Goal: Information Seeking & Learning: Check status

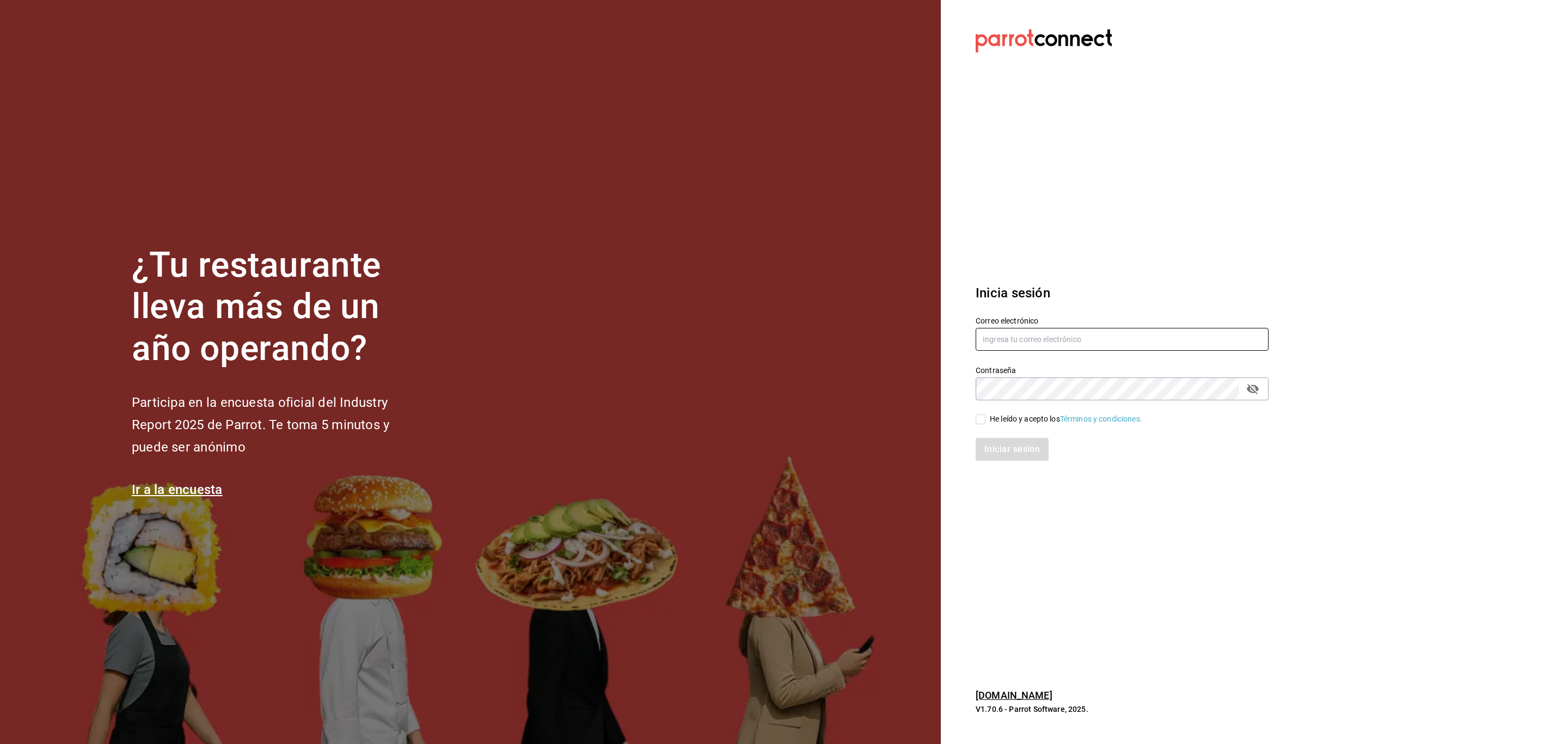
type input "multiuser@dairy.com"
click at [981, 417] on input "He leído y acepto los Términos y condiciones." at bounding box center [981, 419] width 10 height 10
checkbox input "true"
click at [1023, 452] on button "Iniciar sesión" at bounding box center [1013, 449] width 74 height 23
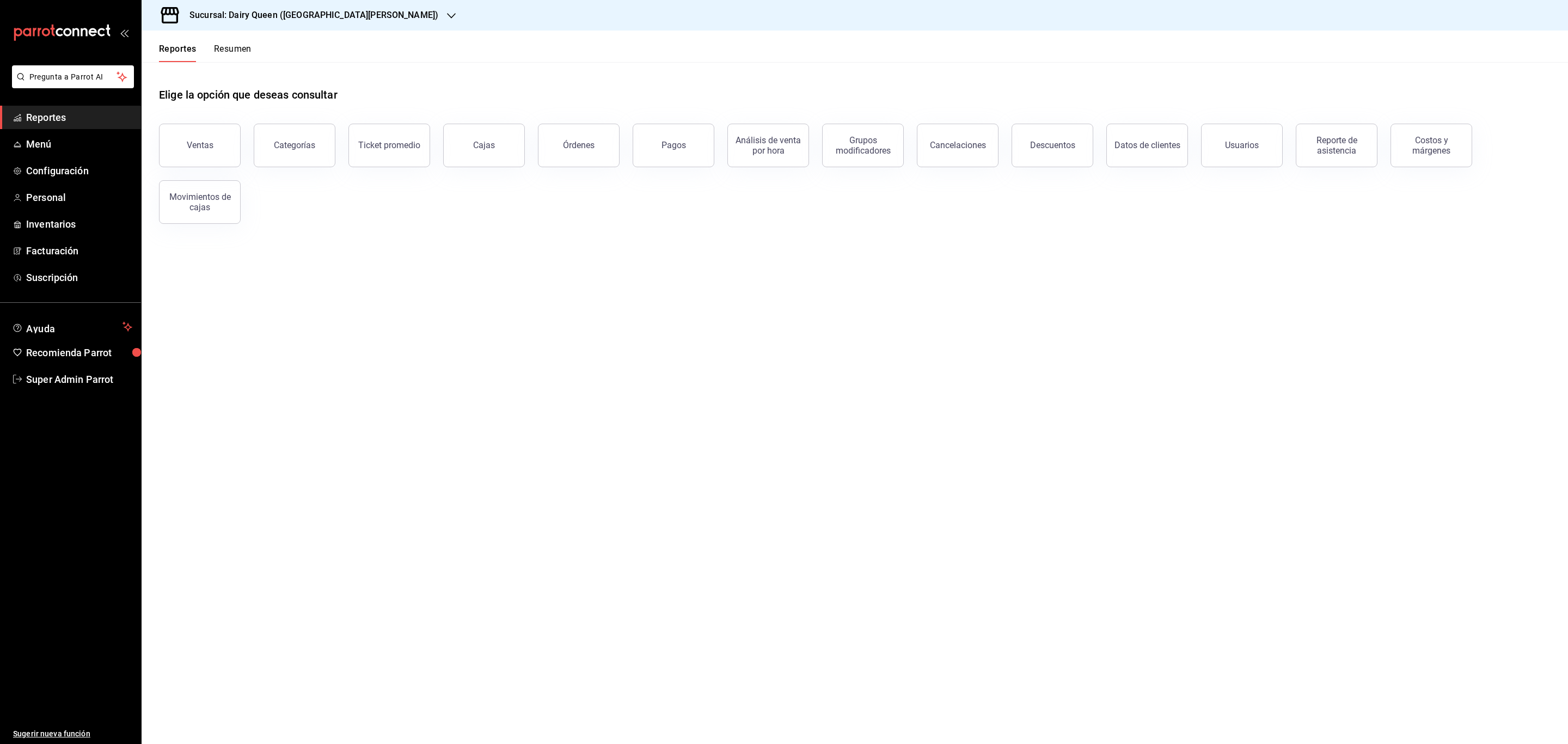
click at [363, 20] on h3 "Sucursal: Dairy Queen ([GEOGRAPHIC_DATA][PERSON_NAME])" at bounding box center [309, 15] width 257 height 13
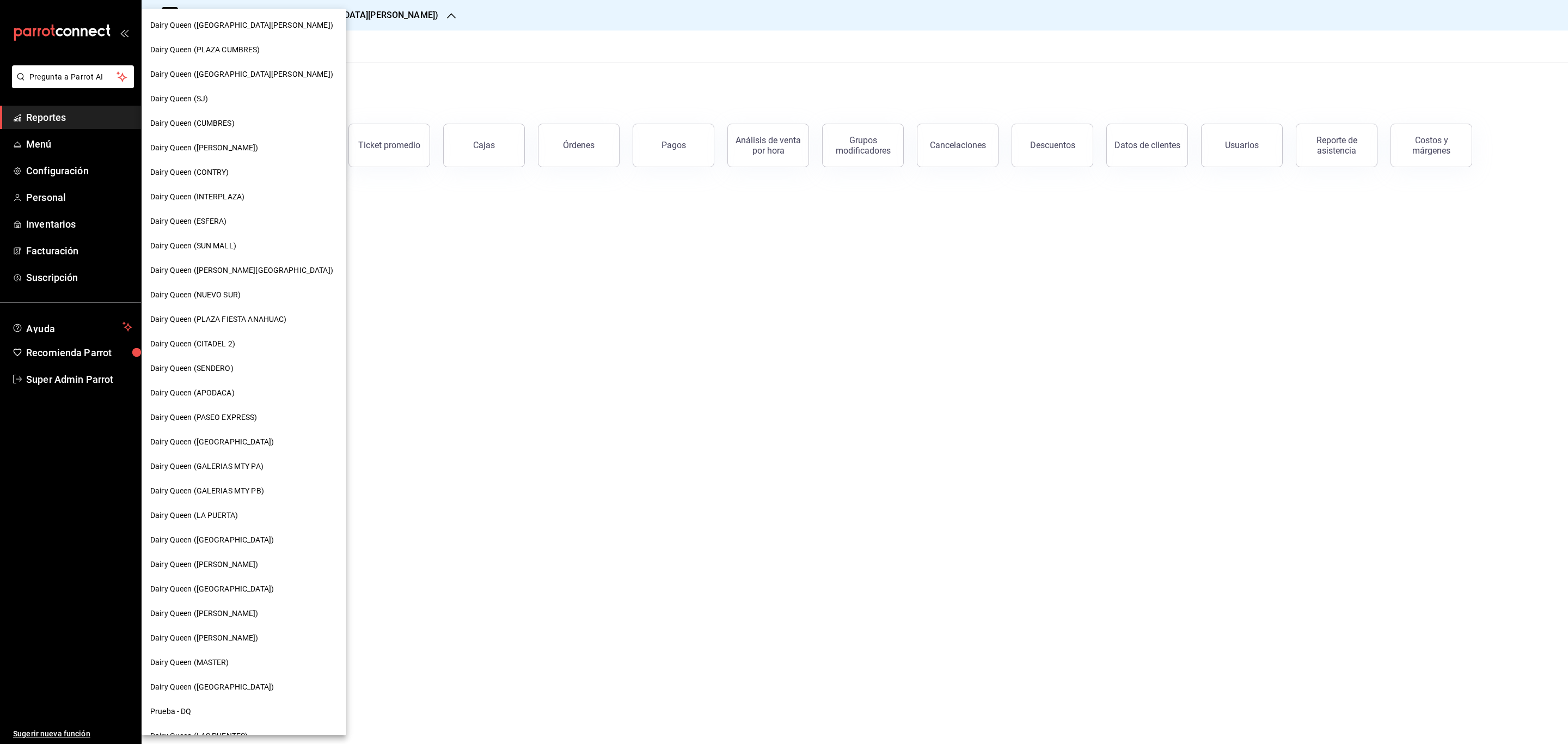
click at [265, 75] on span "Dairy Queen ([GEOGRAPHIC_DATA][PERSON_NAME])" at bounding box center [242, 74] width 183 height 12
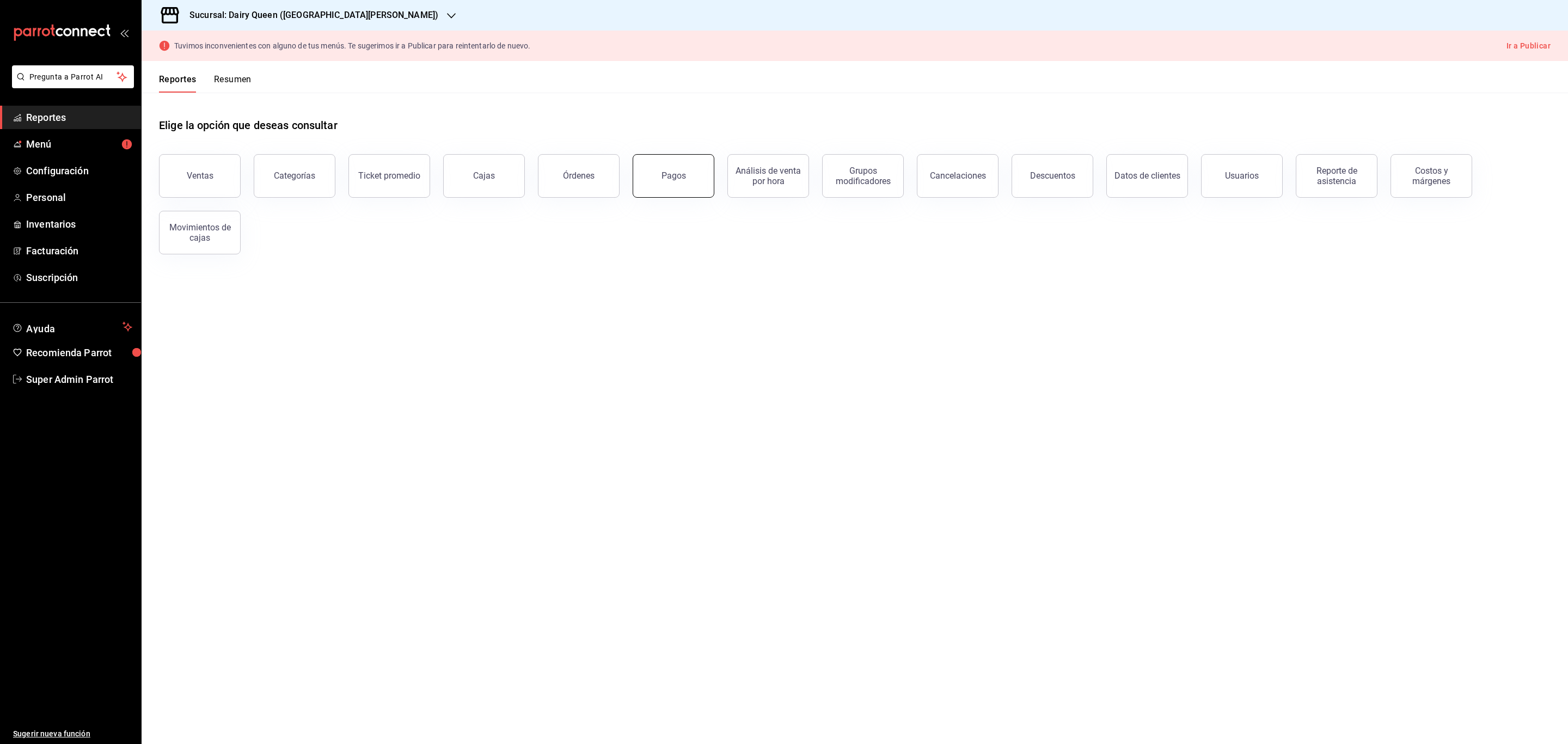
click at [679, 174] on div "Pagos" at bounding box center [674, 175] width 24 height 10
click at [679, 174] on html "Pregunta a Parrot AI Reportes Menú Configuración Personal Inventarios Facturaci…" at bounding box center [784, 372] width 1568 height 744
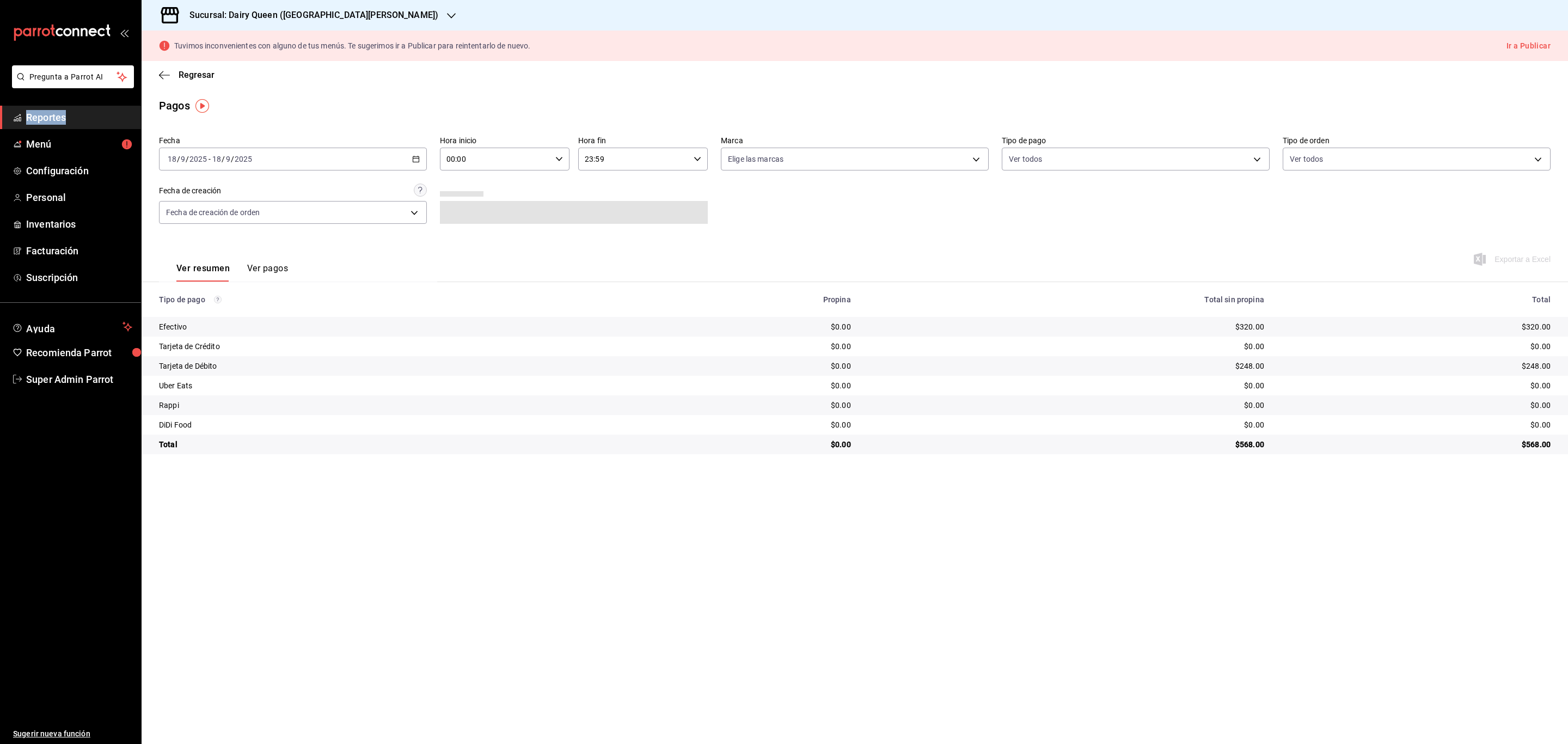
click at [412, 158] on icon "button" at bounding box center [416, 159] width 8 height 8
click at [235, 316] on span "Rango de fechas" at bounding box center [210, 314] width 85 height 12
click at [279, 226] on button "1" at bounding box center [284, 231] width 19 height 19
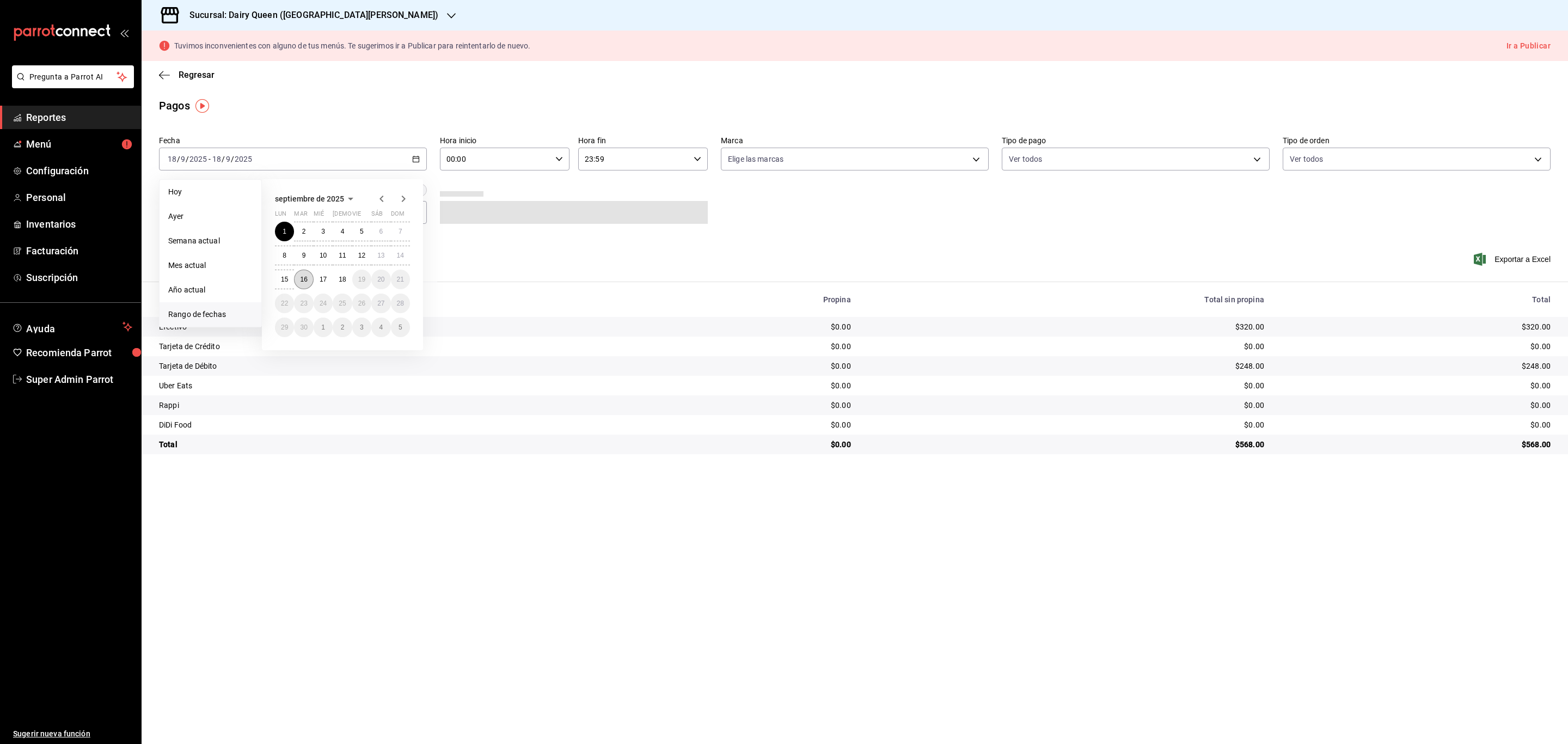
click at [306, 276] on abbr "16" at bounding box center [304, 279] width 7 height 8
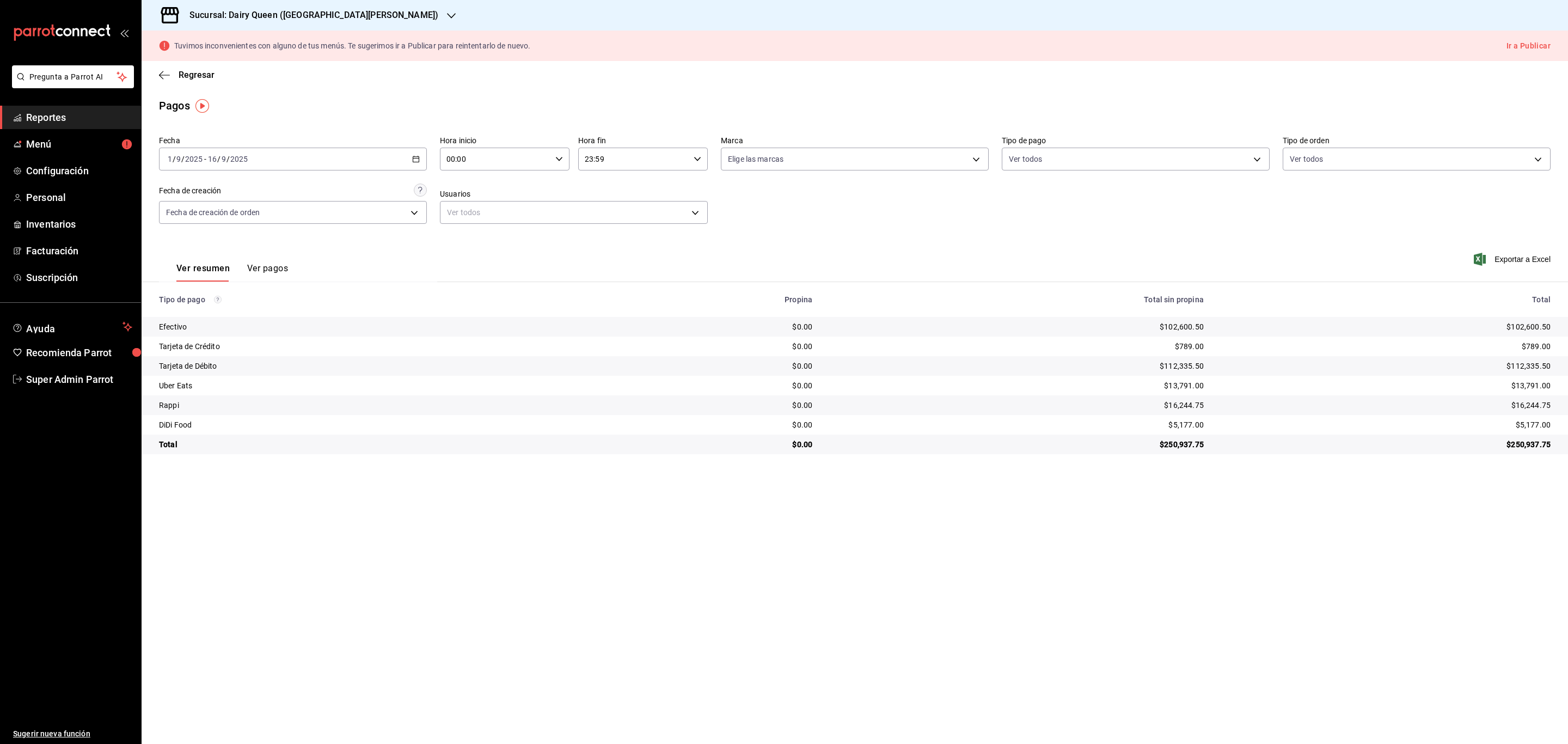
click at [353, 5] on div "Sucursal: Dairy Queen ([GEOGRAPHIC_DATA][PERSON_NAME])" at bounding box center [305, 15] width 310 height 30
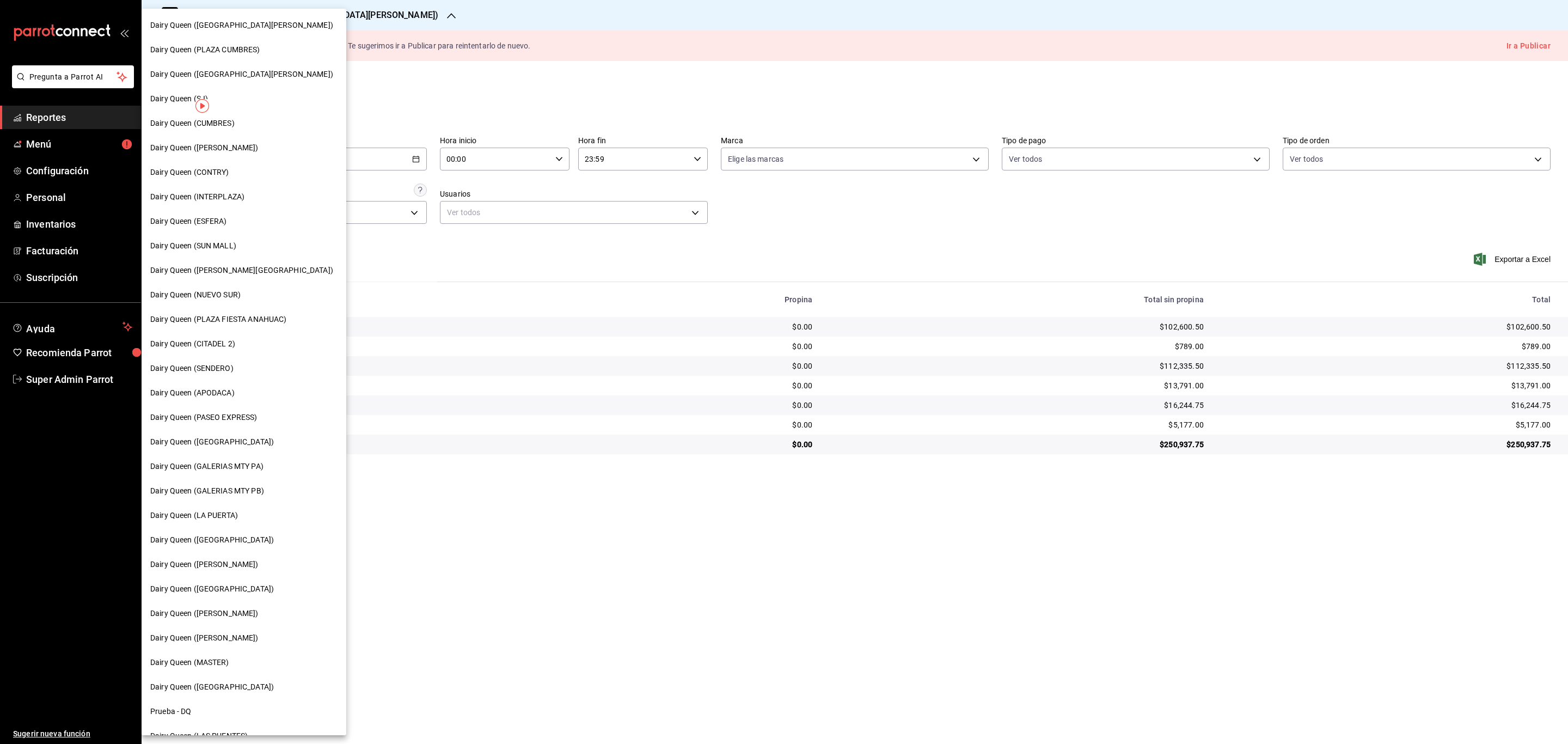
click at [273, 368] on div "Dairy Queen (SENDERO)" at bounding box center [244, 368] width 187 height 12
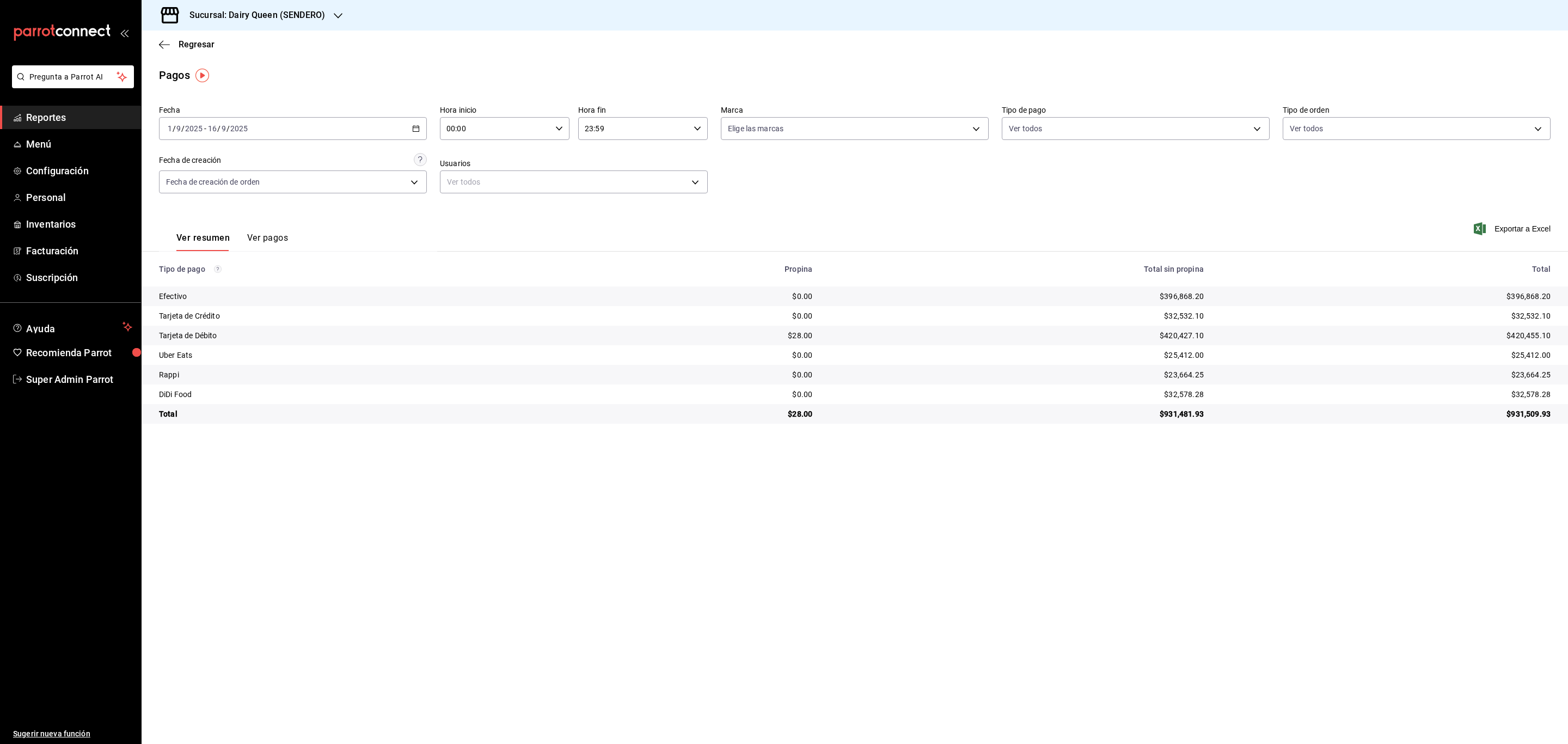
click at [417, 122] on div "[DATE] [DATE] - [DATE] [DATE]" at bounding box center [293, 128] width 268 height 23
click at [199, 284] on span "Rango de fechas" at bounding box center [210, 284] width 85 height 12
click at [286, 199] on abbr "1" at bounding box center [284, 201] width 4 height 8
click at [404, 197] on button "7" at bounding box center [400, 201] width 19 height 19
click at [413, 128] on \(Stroke\) "button" at bounding box center [416, 127] width 6 height 1
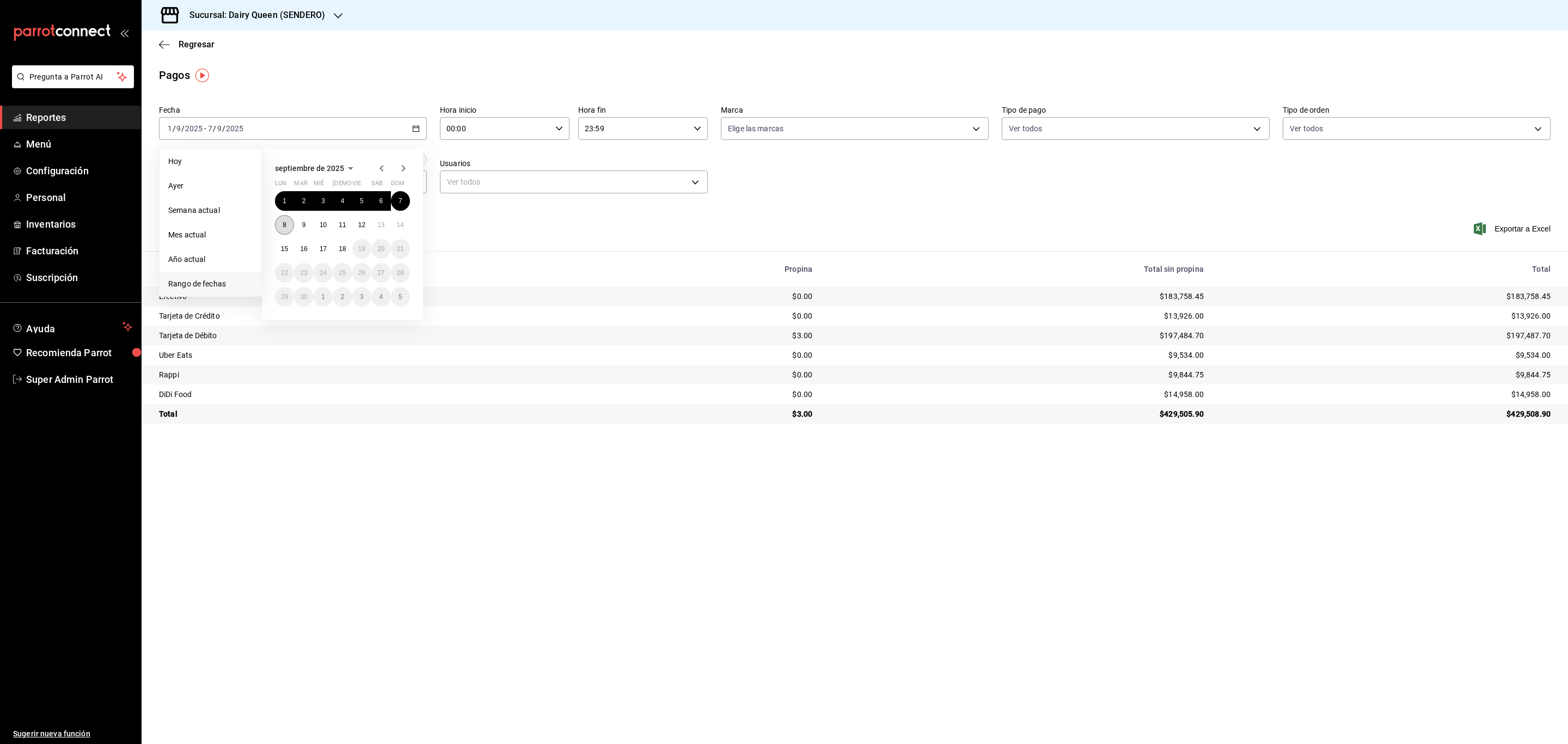
click at [282, 217] on button "8" at bounding box center [284, 225] width 19 height 19
click at [402, 220] on button "14" at bounding box center [400, 225] width 19 height 19
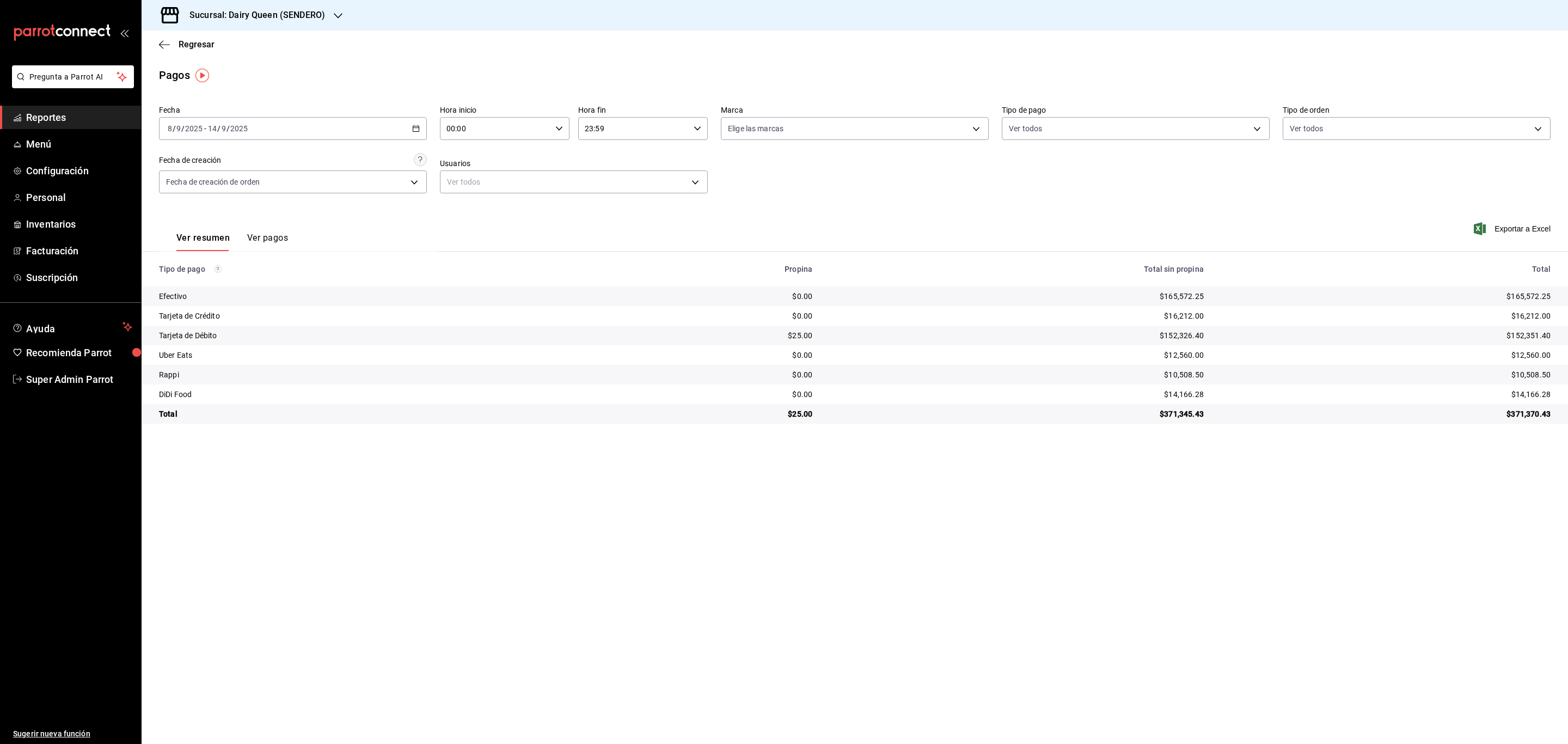
click at [414, 126] on icon "button" at bounding box center [416, 128] width 8 height 8
click at [279, 224] on button "8" at bounding box center [284, 225] width 19 height 19
click at [286, 224] on button "8" at bounding box center [284, 225] width 19 height 19
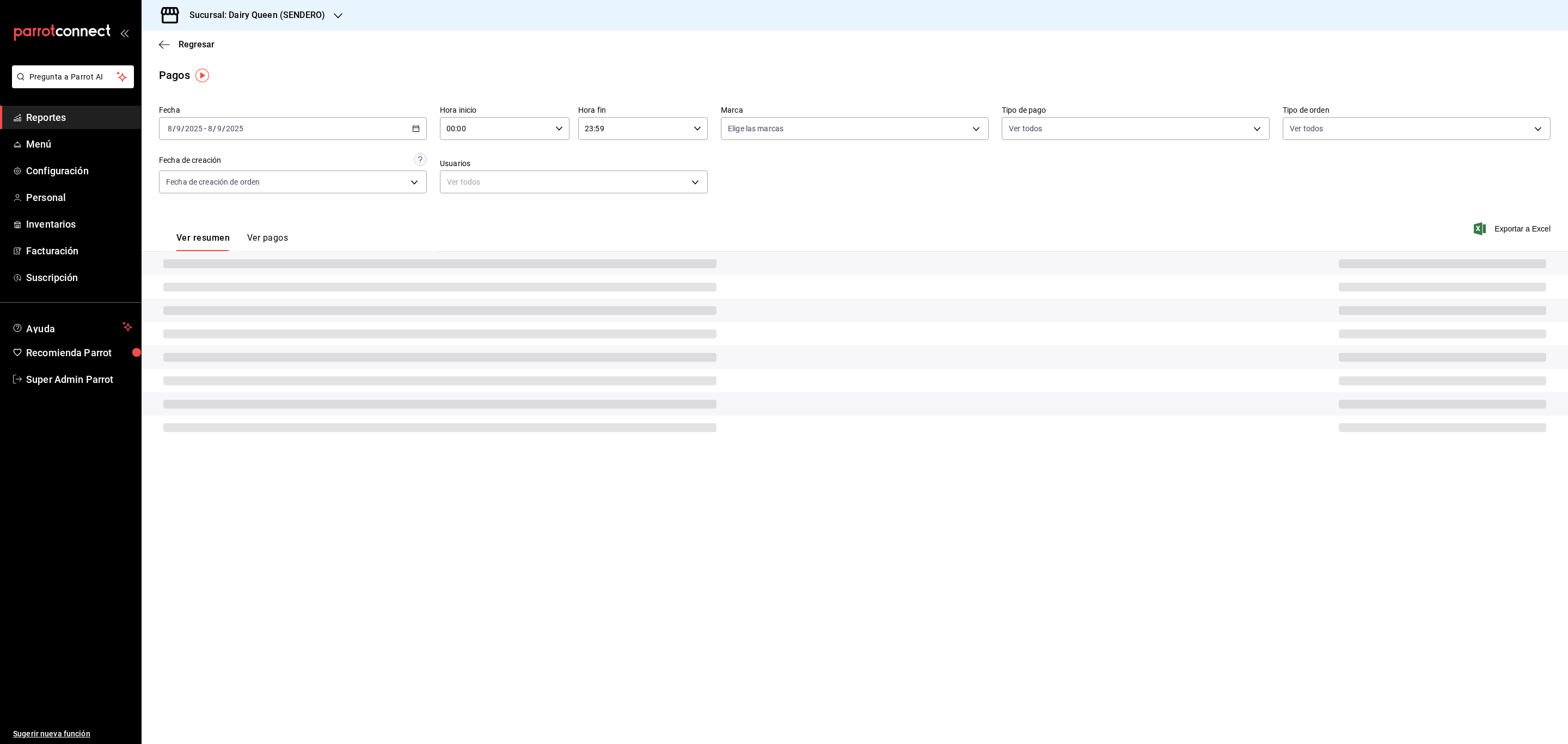
click at [286, 225] on div "Ver resumen Ver pagos" at bounding box center [223, 235] width 129 height 32
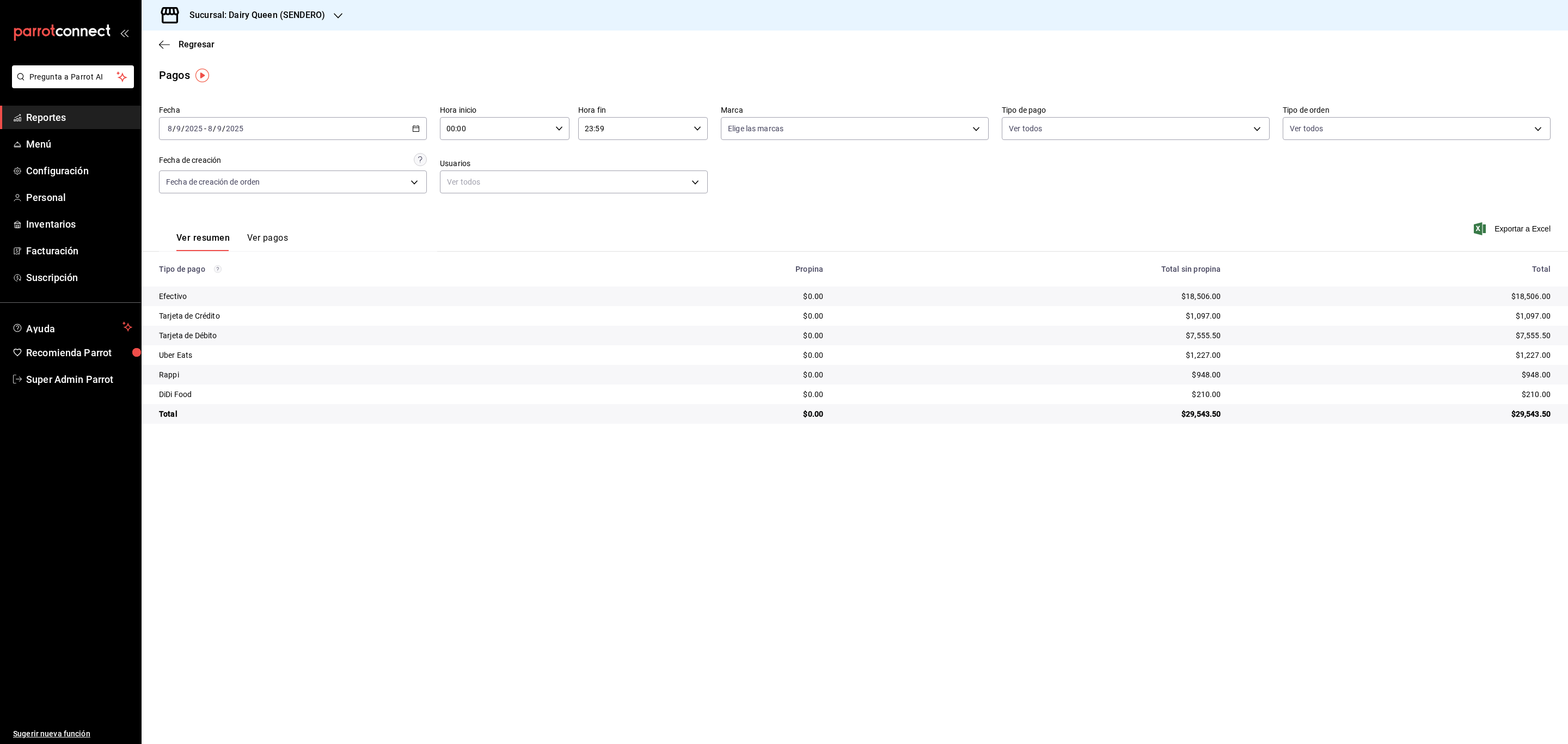
click at [383, 128] on div "[DATE] [DATE] - [DATE] [DATE]" at bounding box center [293, 128] width 268 height 23
click at [309, 220] on button "9" at bounding box center [303, 225] width 19 height 19
click at [307, 221] on button "9" at bounding box center [303, 225] width 19 height 19
click at [399, 130] on div "[DATE] [DATE] - [DATE] [DATE]" at bounding box center [293, 128] width 268 height 23
click at [328, 225] on button "10" at bounding box center [323, 225] width 19 height 19
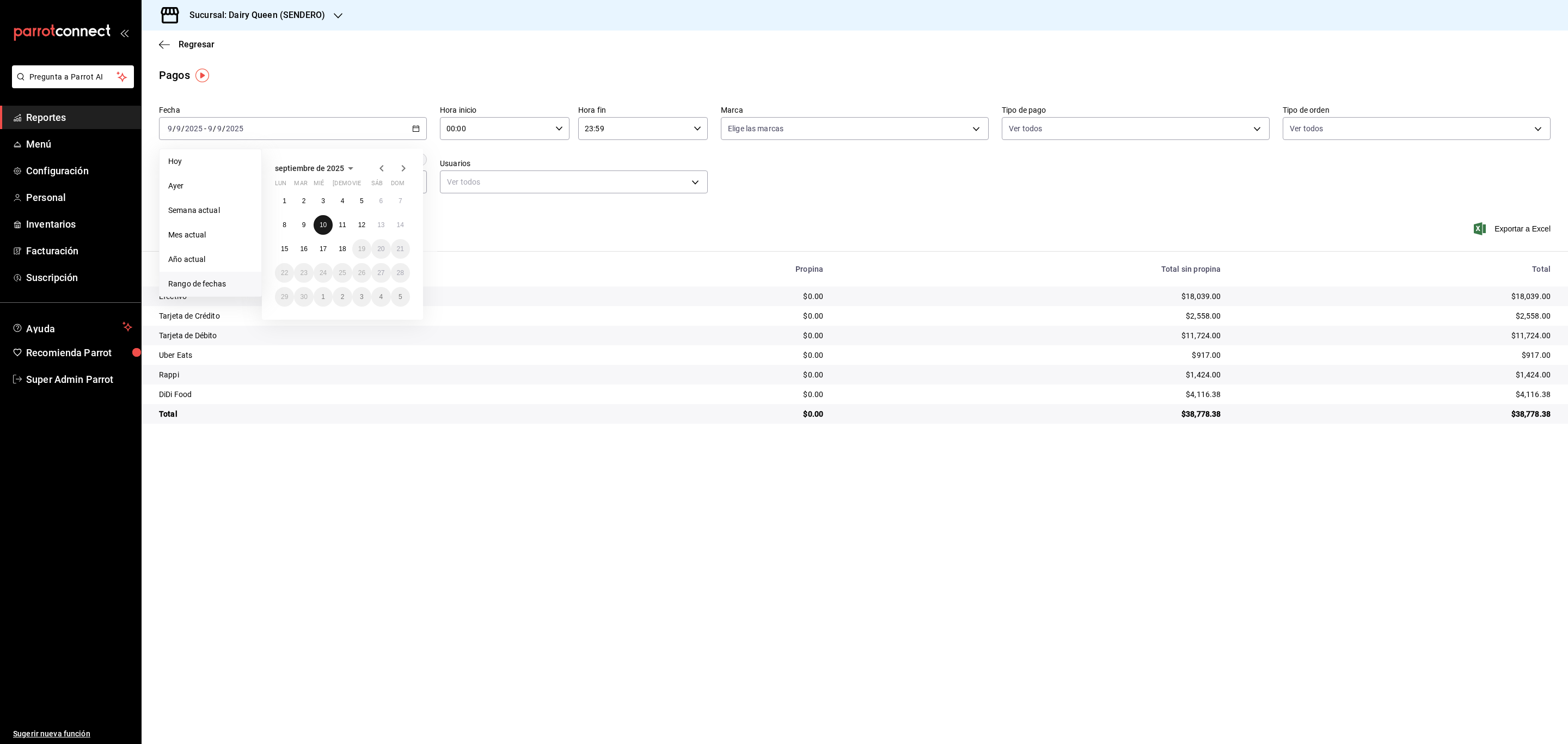
click at [328, 225] on button "10" at bounding box center [323, 225] width 19 height 19
click at [311, 127] on div "[DATE] [DATE] - [DATE] [DATE]" at bounding box center [293, 128] width 268 height 23
click at [345, 224] on abbr "11" at bounding box center [342, 225] width 7 height 8
click at [278, 122] on div "[DATE] [DATE] - [DATE] [DATE]" at bounding box center [293, 128] width 268 height 23
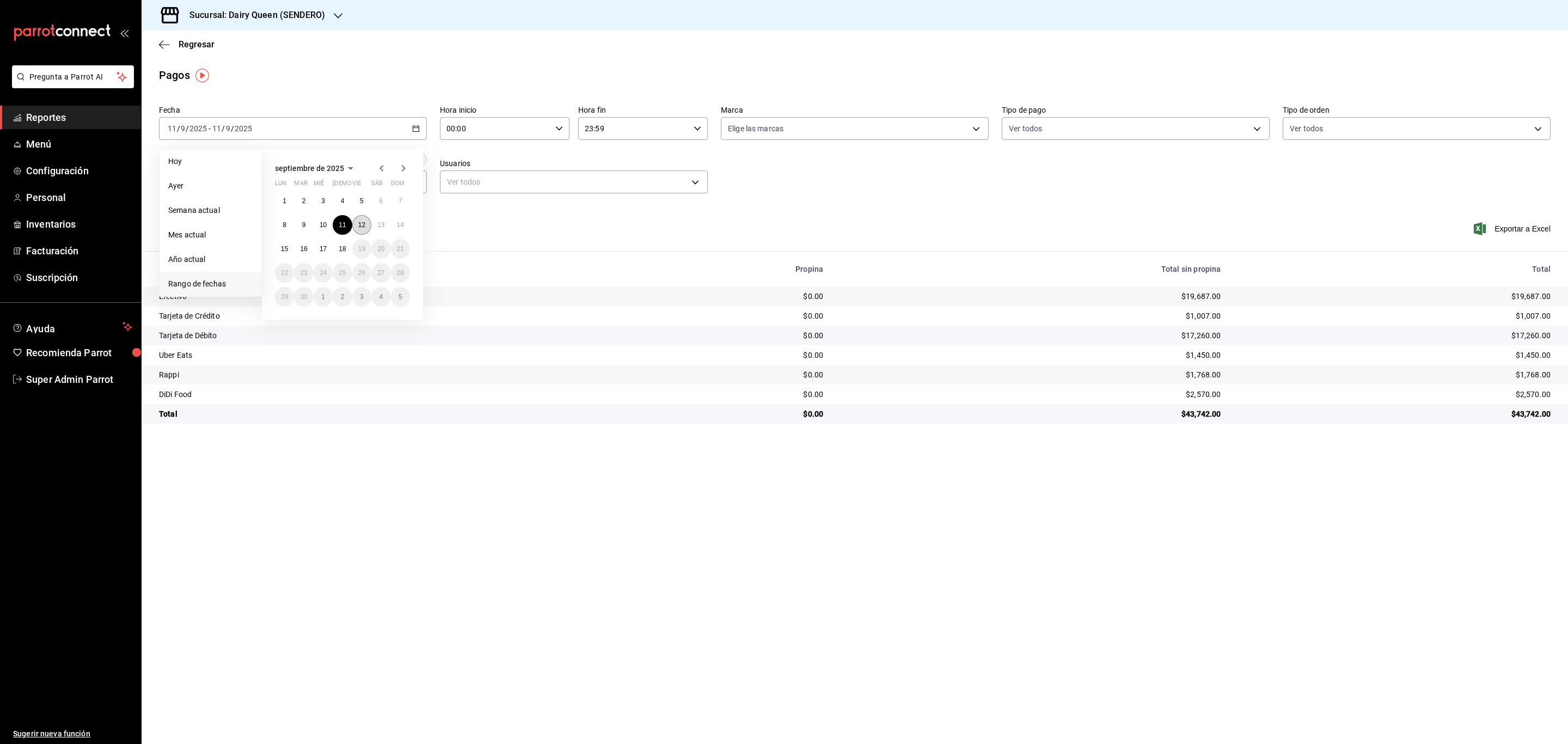
click at [356, 223] on button "12" at bounding box center [362, 225] width 19 height 19
click at [353, 117] on div "[DATE] [DATE] - [DATE] [DATE]" at bounding box center [293, 128] width 268 height 23
click at [384, 225] on button "13" at bounding box center [380, 225] width 19 height 19
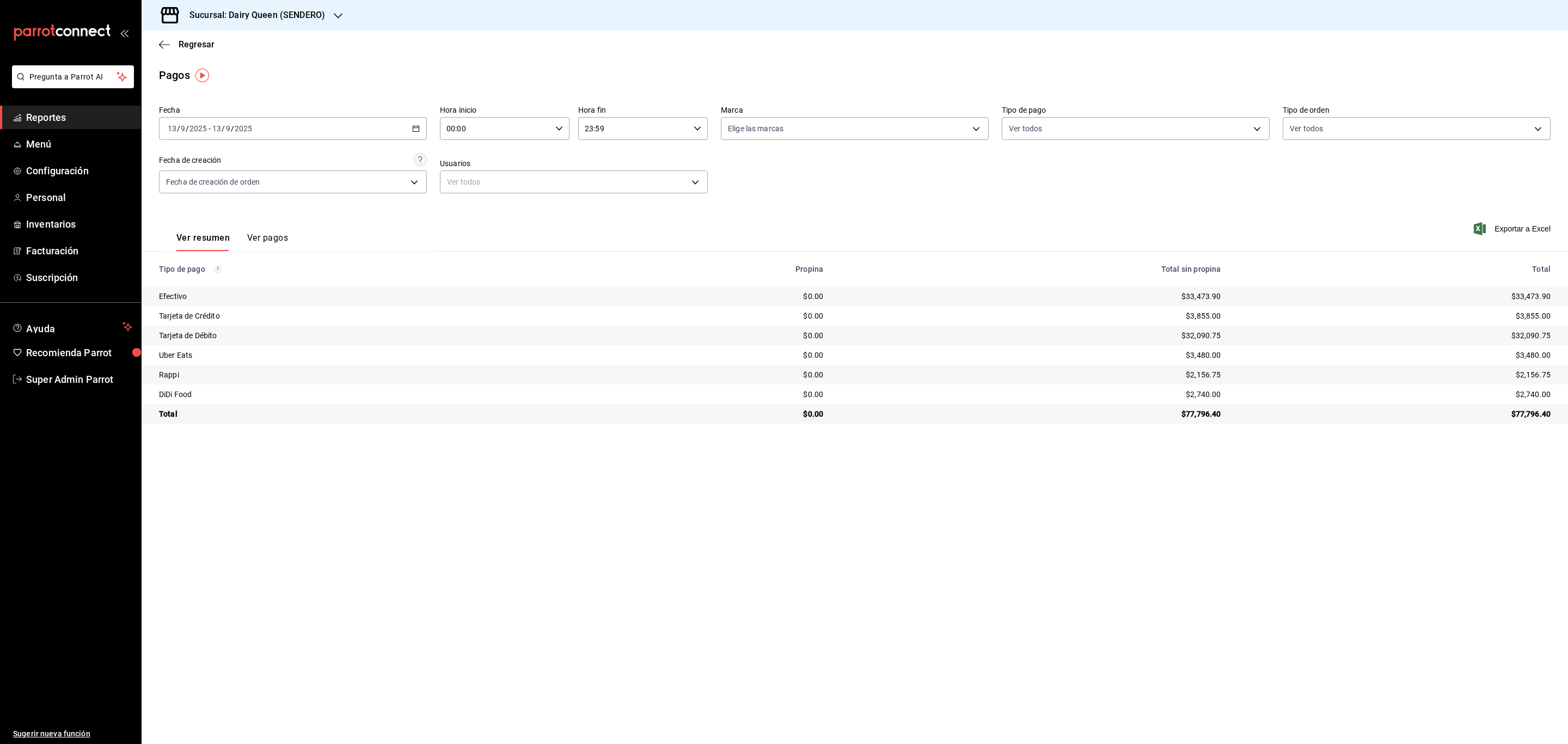
click at [359, 116] on div "Fecha [DATE] [DATE] - [DATE] [DATE]" at bounding box center [293, 122] width 268 height 35
click at [364, 131] on div "[DATE] [DATE] - [DATE] [DATE]" at bounding box center [293, 128] width 268 height 23
click at [402, 229] on abbr "14" at bounding box center [401, 225] width 7 height 8
click at [387, 128] on div "[DATE] [DATE] - [DATE] [DATE]" at bounding box center [293, 128] width 268 height 23
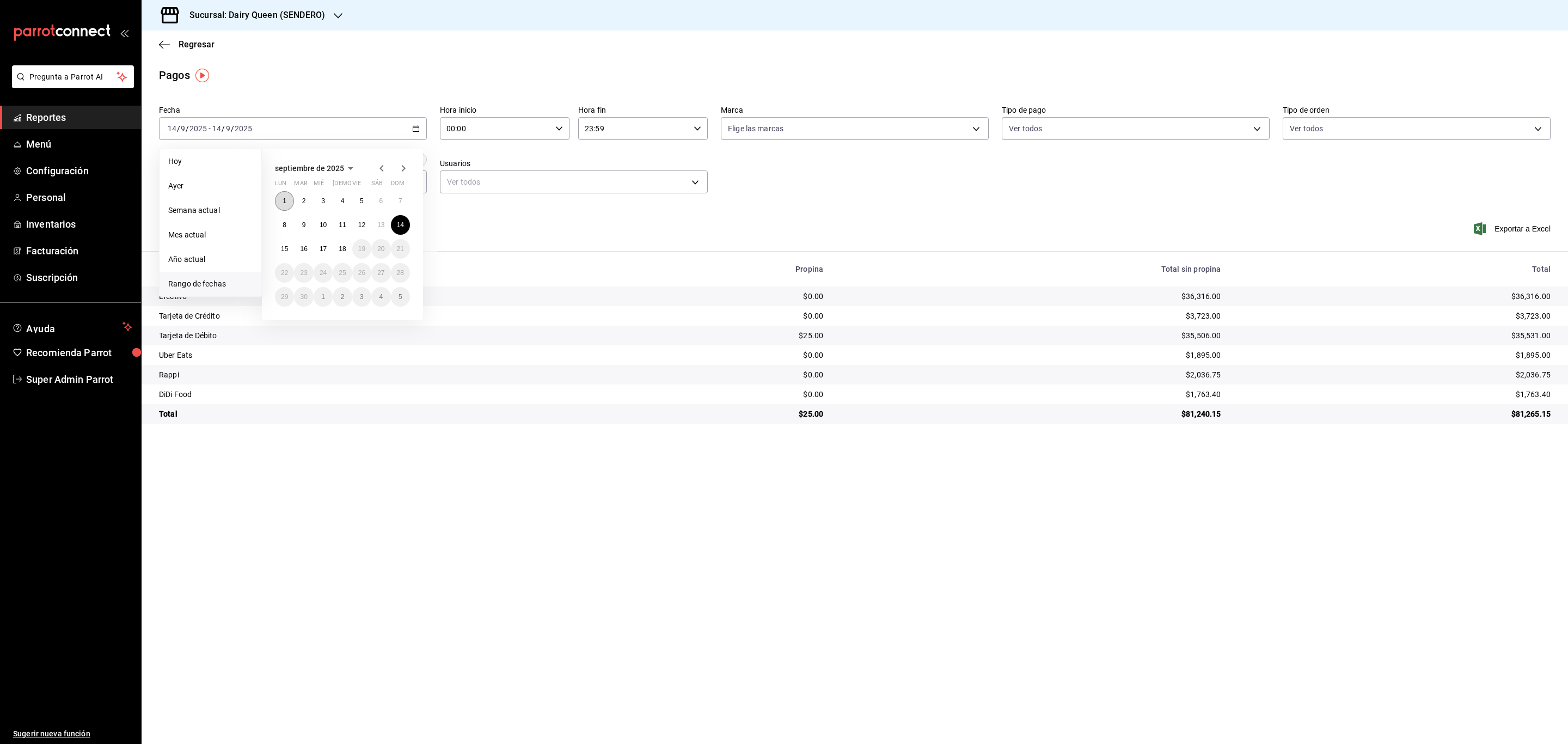
click at [282, 203] on abbr "1" at bounding box center [284, 201] width 4 height 8
click at [304, 250] on abbr "16" at bounding box center [304, 248] width 7 height 8
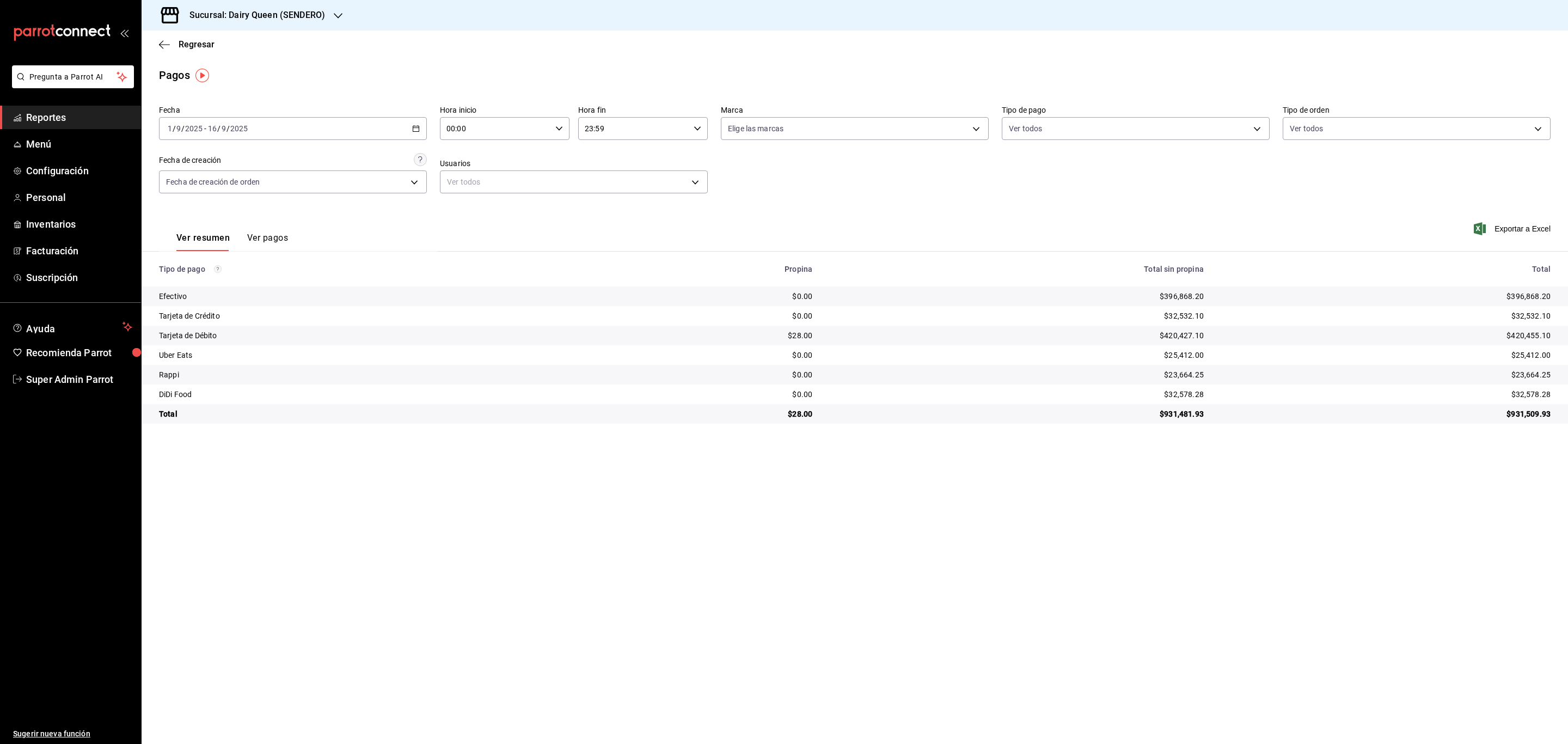
click at [404, 118] on div "[DATE] [DATE] - [DATE] [DATE]" at bounding box center [293, 128] width 268 height 23
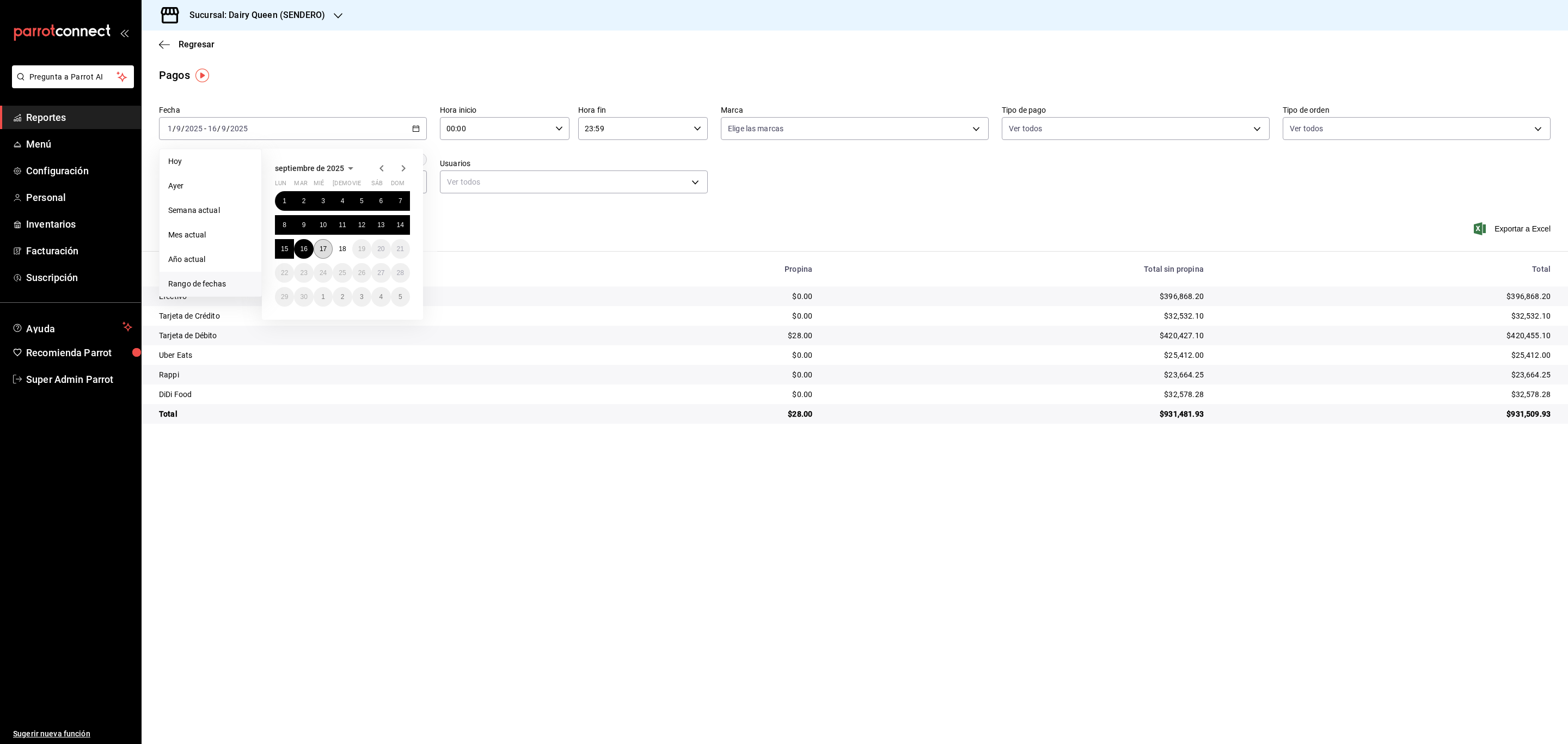
click at [327, 245] on abbr "17" at bounding box center [323, 248] width 7 height 8
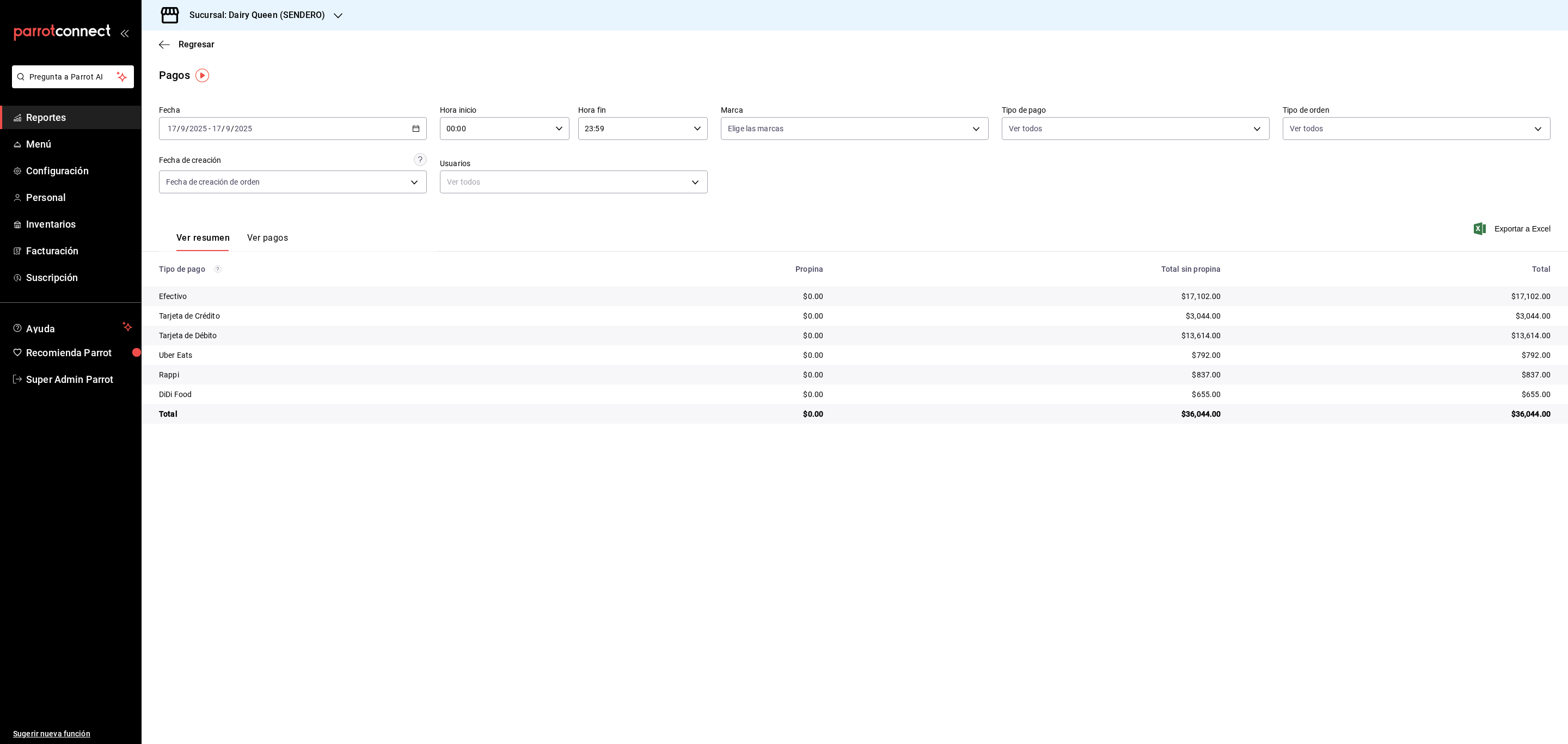
click at [294, 22] on div "Sucursal: Dairy Queen (SENDERO)" at bounding box center [248, 15] width 197 height 30
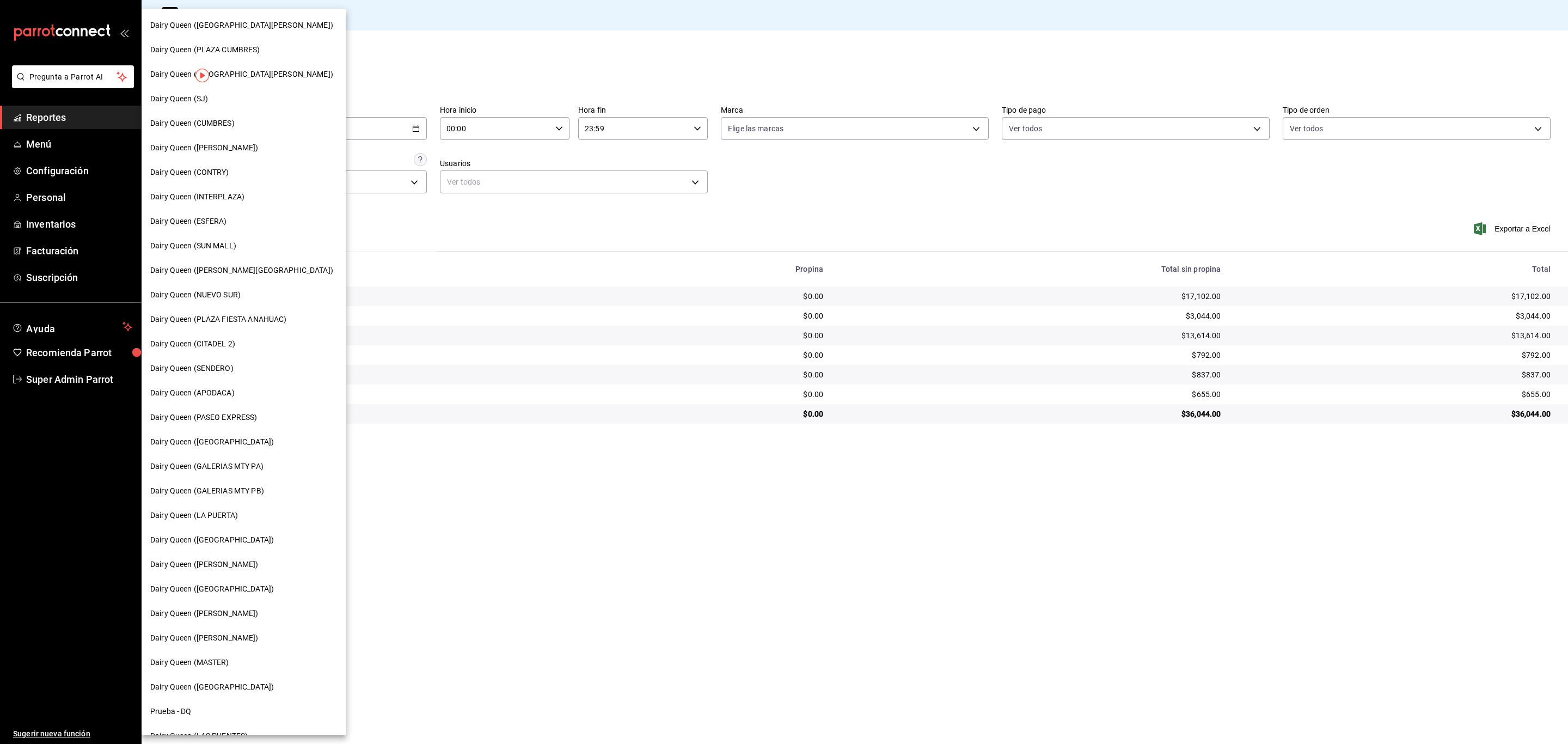
click at [245, 144] on div "Dairy Queen ([PERSON_NAME])" at bounding box center [244, 147] width 187 height 12
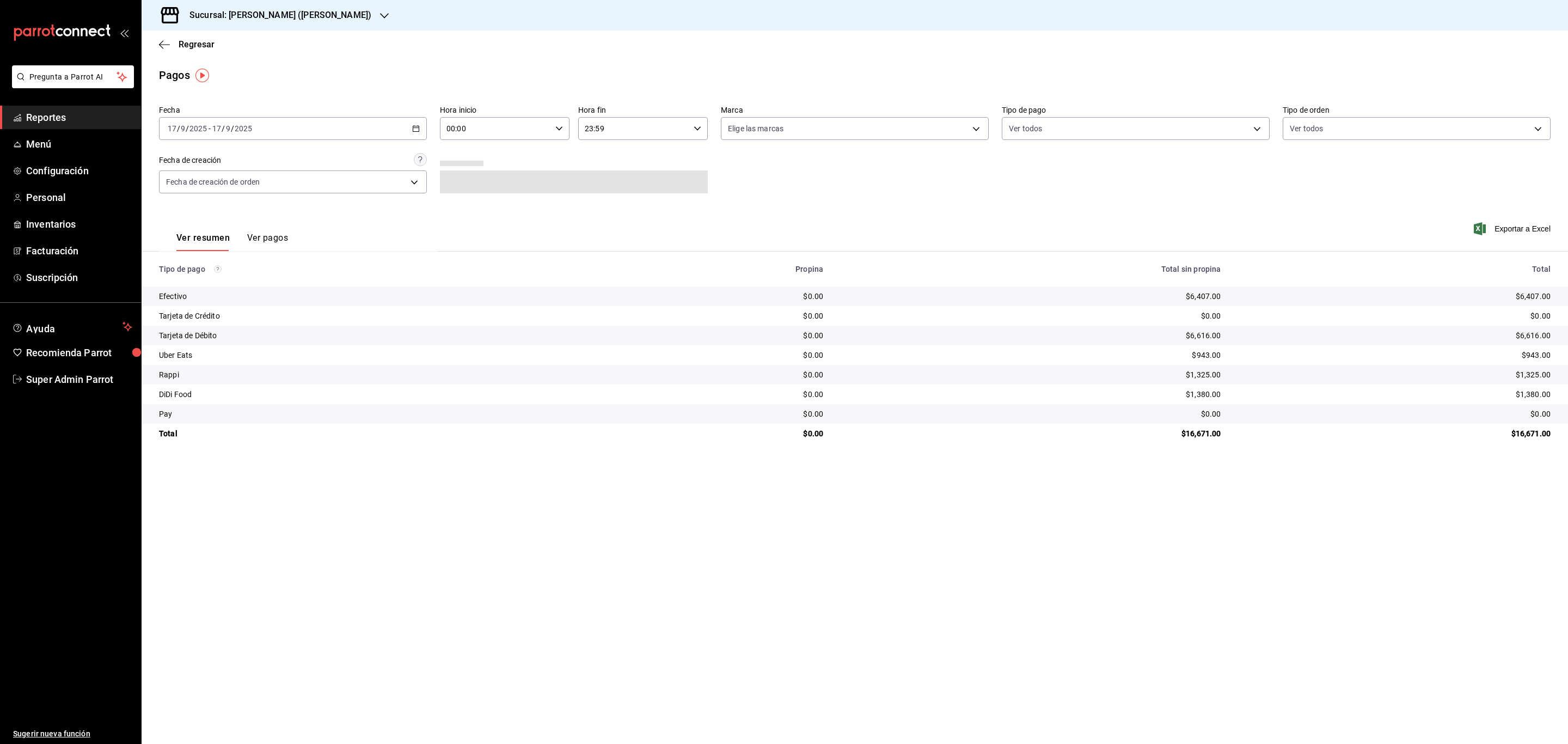
click at [414, 131] on icon "button" at bounding box center [416, 128] width 8 height 8
click at [237, 281] on span "Rango de fechas" at bounding box center [210, 284] width 85 height 12
click at [306, 244] on button "16" at bounding box center [303, 249] width 19 height 19
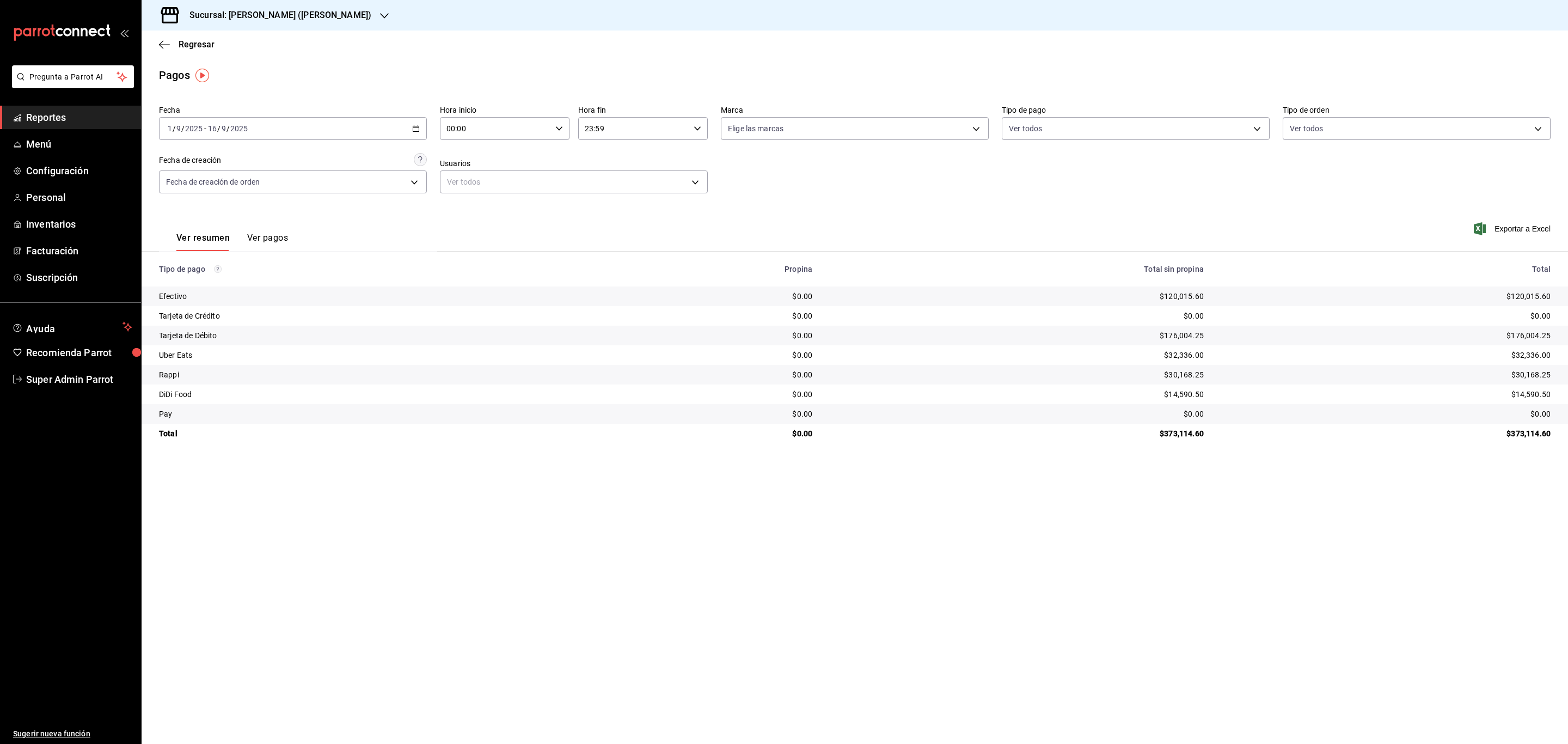
click at [295, 126] on div "[DATE] [DATE] - [DATE] [DATE]" at bounding box center [293, 128] width 268 height 23
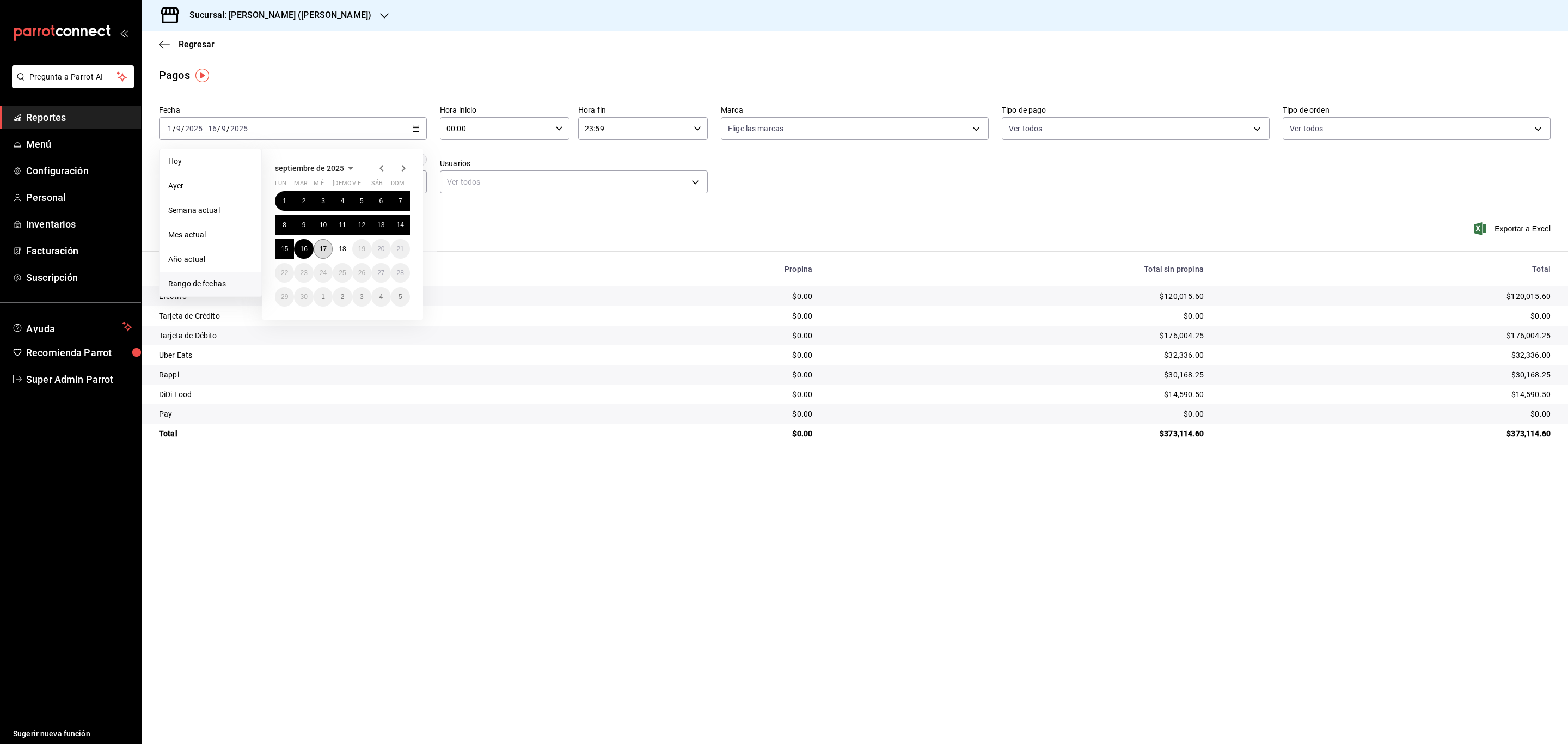
click at [321, 245] on abbr "17" at bounding box center [323, 248] width 7 height 8
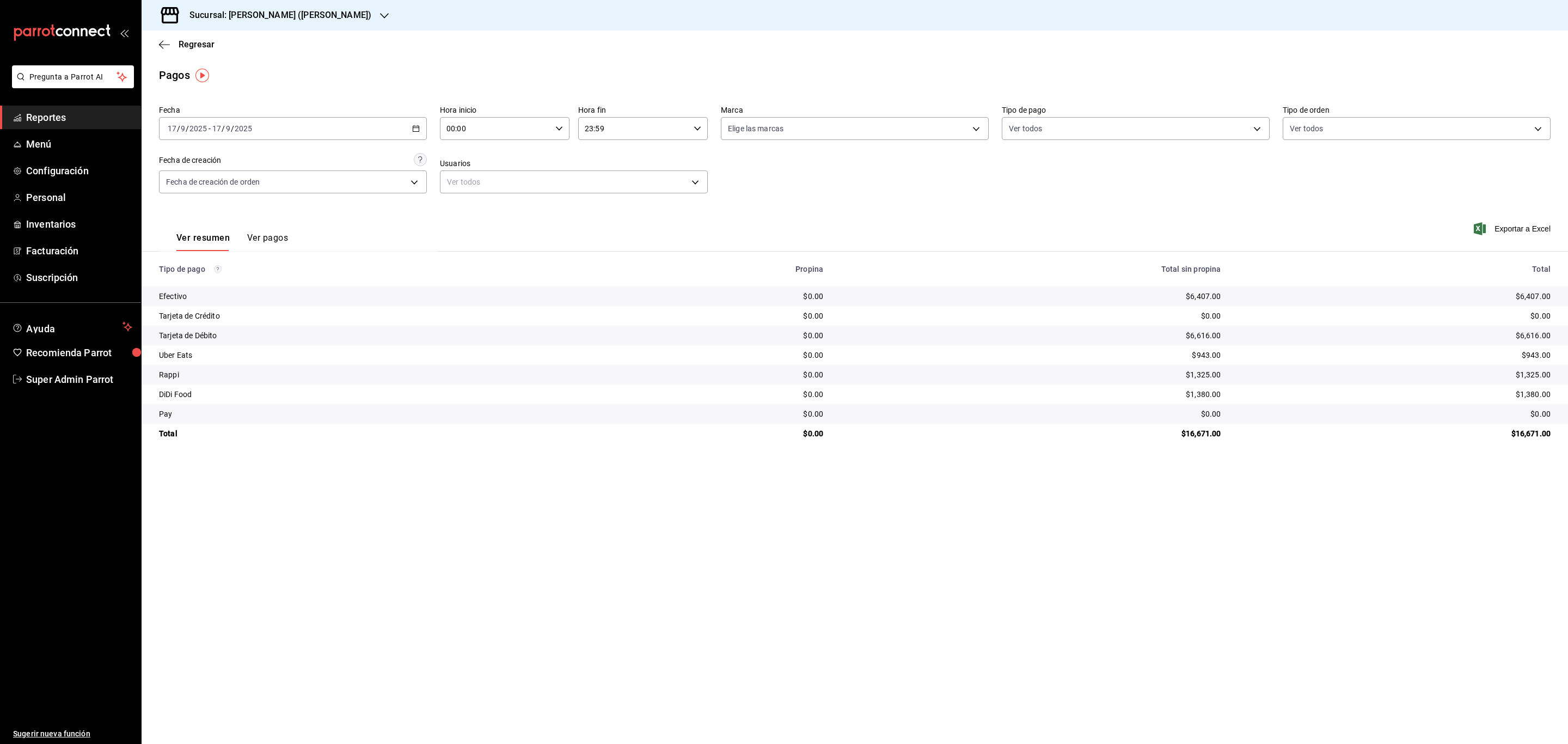
click at [331, 17] on h3 "Sucursal: [PERSON_NAME] ([PERSON_NAME])" at bounding box center [276, 15] width 191 height 13
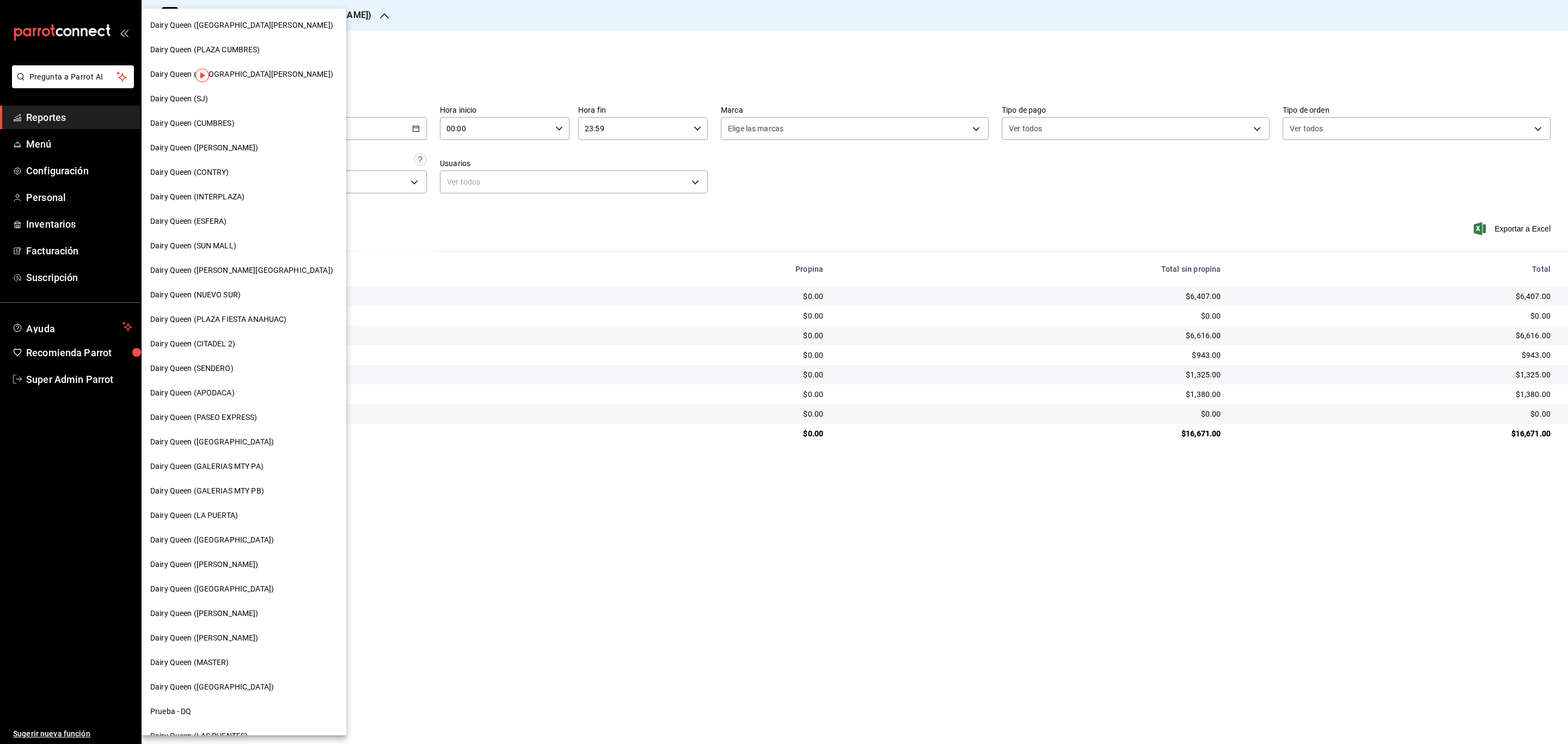
click at [219, 119] on span "Dairy Queen (CUMBRES)" at bounding box center [192, 123] width 85 height 12
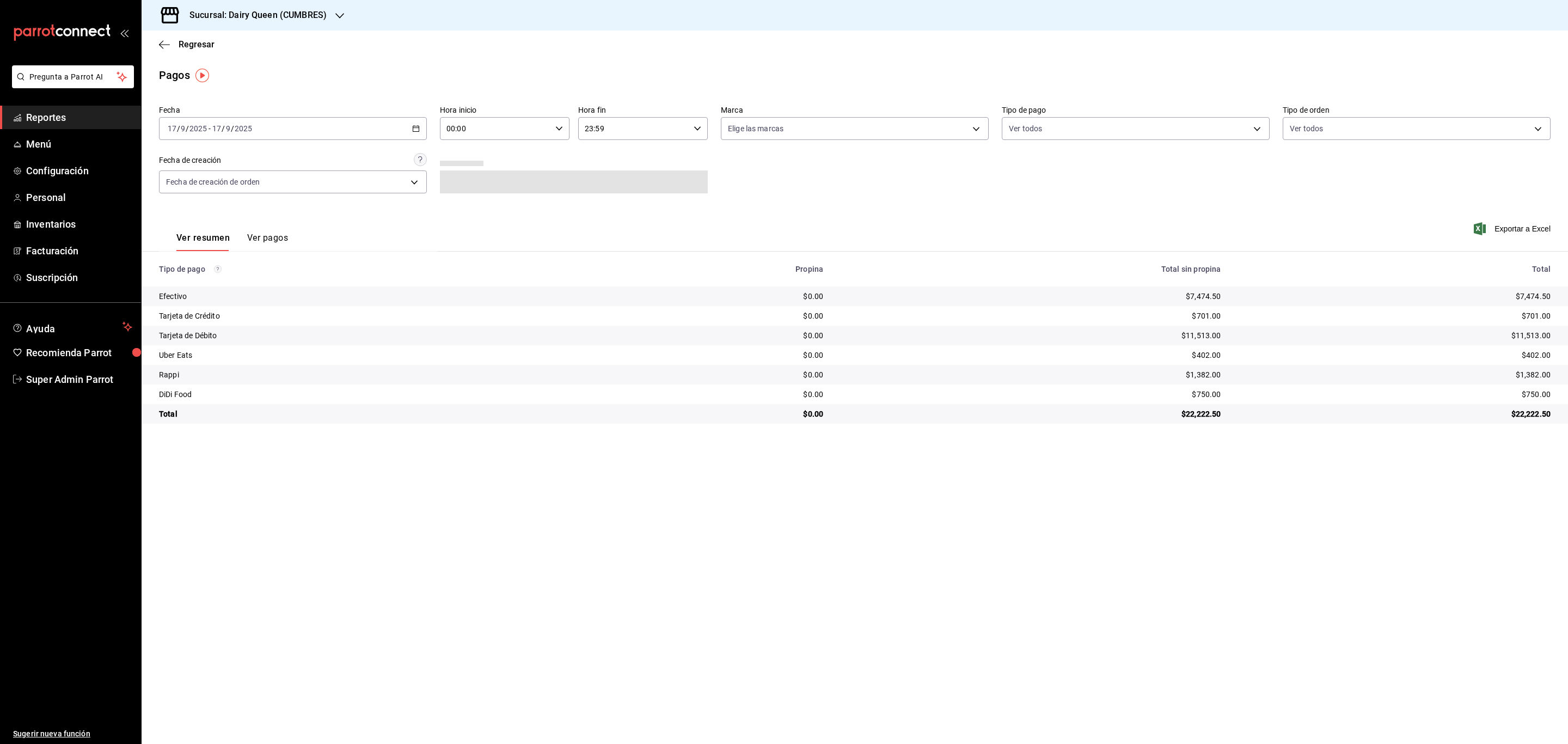
click at [417, 127] on \(Stroke\) "button" at bounding box center [416, 129] width 7 height 6
click at [226, 283] on span "Rango de fechas" at bounding box center [210, 284] width 85 height 12
click at [282, 200] on abbr "1" at bounding box center [284, 201] width 4 height 8
click at [301, 253] on button "16" at bounding box center [303, 249] width 19 height 19
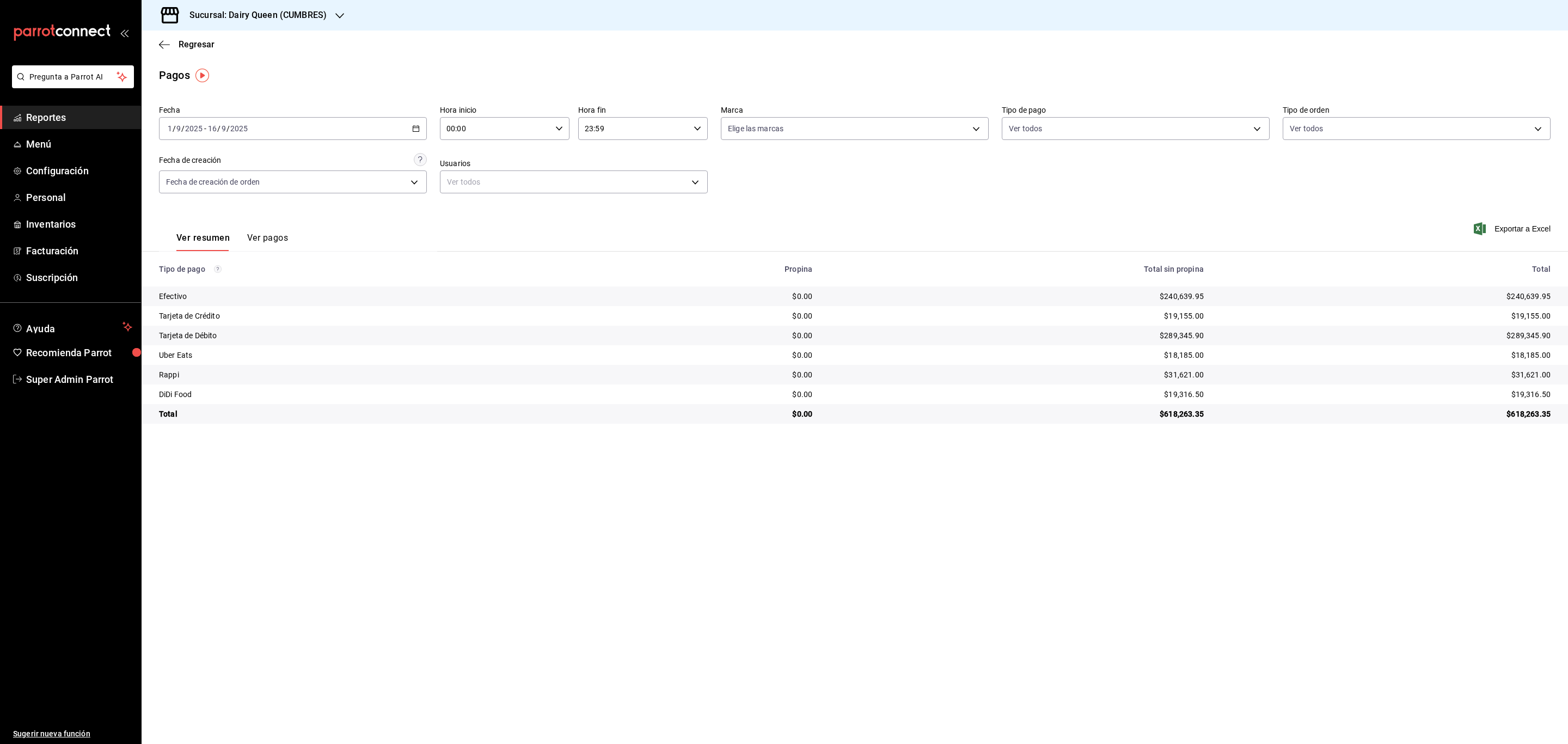
click at [415, 127] on icon "button" at bounding box center [416, 128] width 8 height 8
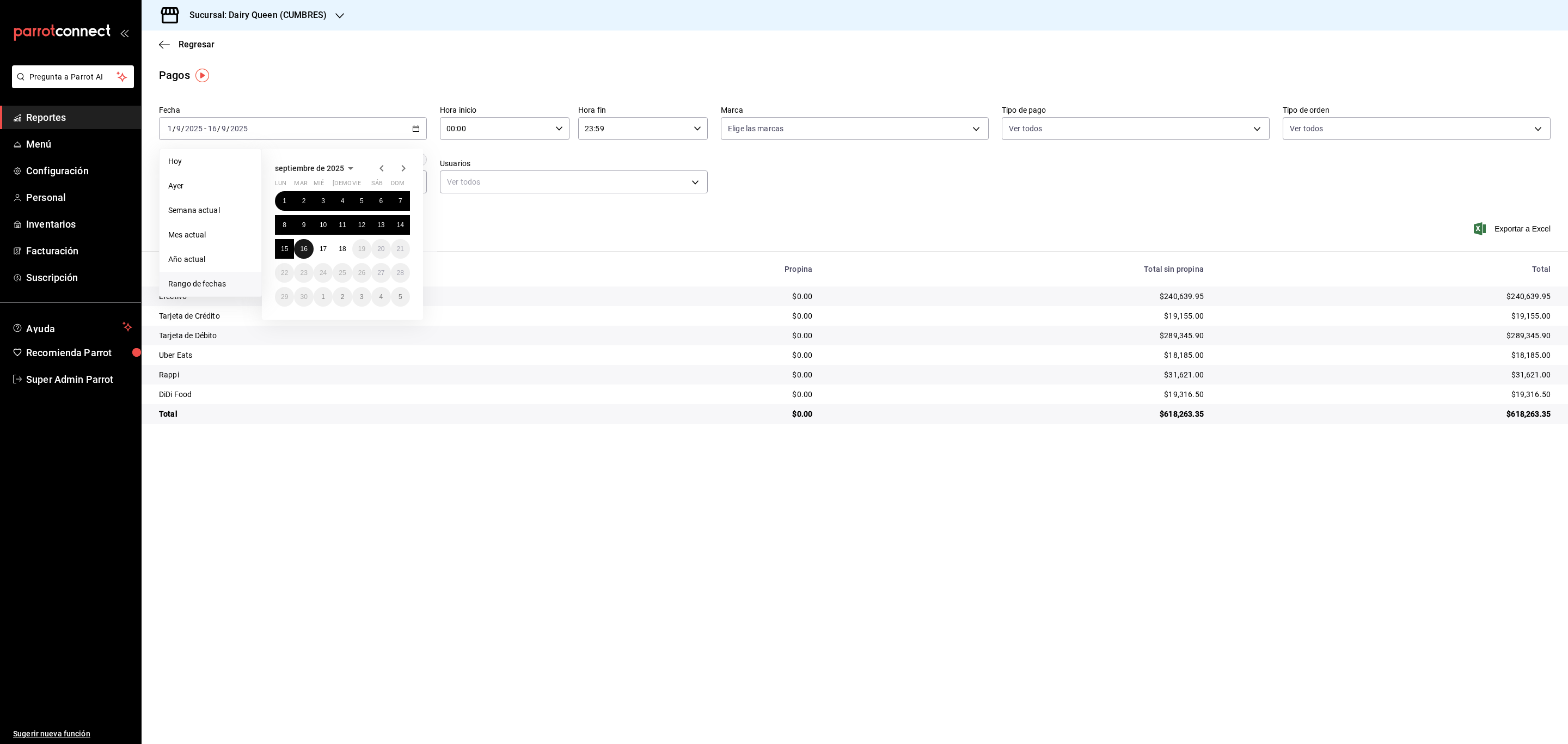
click at [303, 245] on abbr "16" at bounding box center [304, 248] width 7 height 8
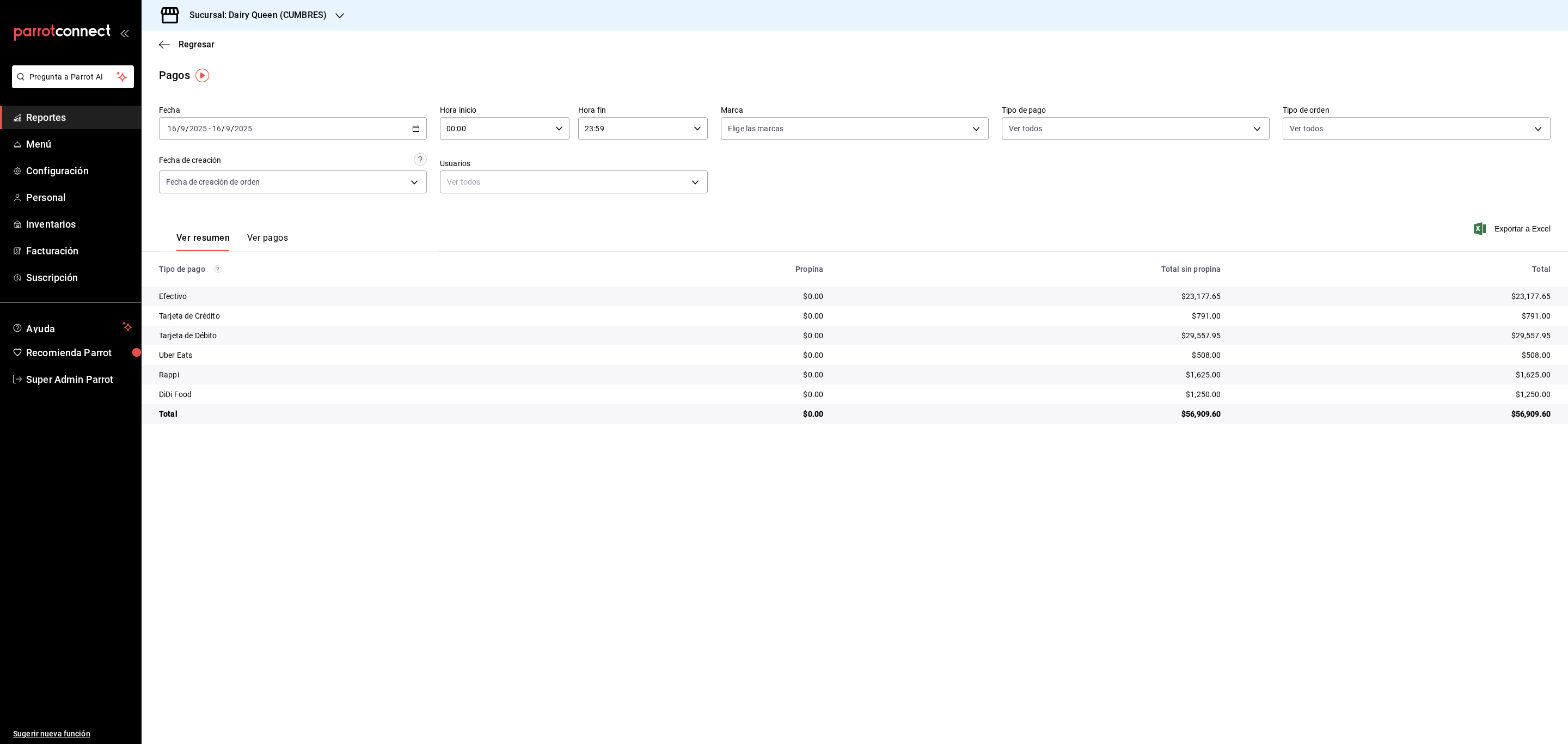
click at [418, 125] on icon "button" at bounding box center [416, 128] width 8 height 8
click at [283, 249] on abbr "15" at bounding box center [285, 248] width 7 height 8
click at [424, 127] on div "[DATE] [DATE] - [DATE] [DATE]" at bounding box center [293, 128] width 268 height 23
click at [399, 221] on abbr "14" at bounding box center [401, 225] width 7 height 8
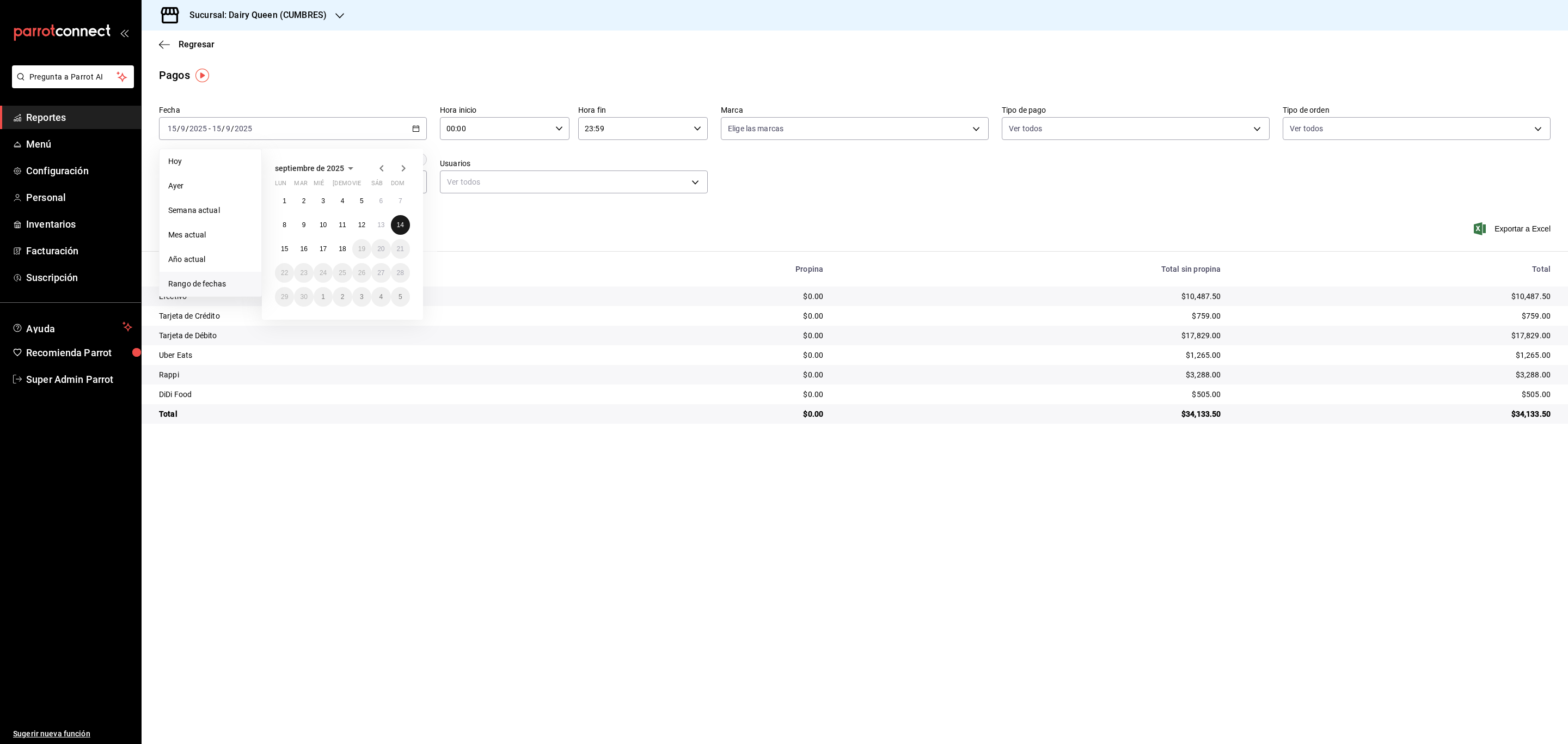
click at [399, 221] on abbr "14" at bounding box center [401, 225] width 7 height 8
click at [415, 127] on icon "button" at bounding box center [416, 128] width 8 height 8
click at [379, 229] on abbr "13" at bounding box center [381, 225] width 7 height 8
click at [407, 127] on div "[DATE] [DATE] - [DATE] [DATE]" at bounding box center [293, 128] width 268 height 23
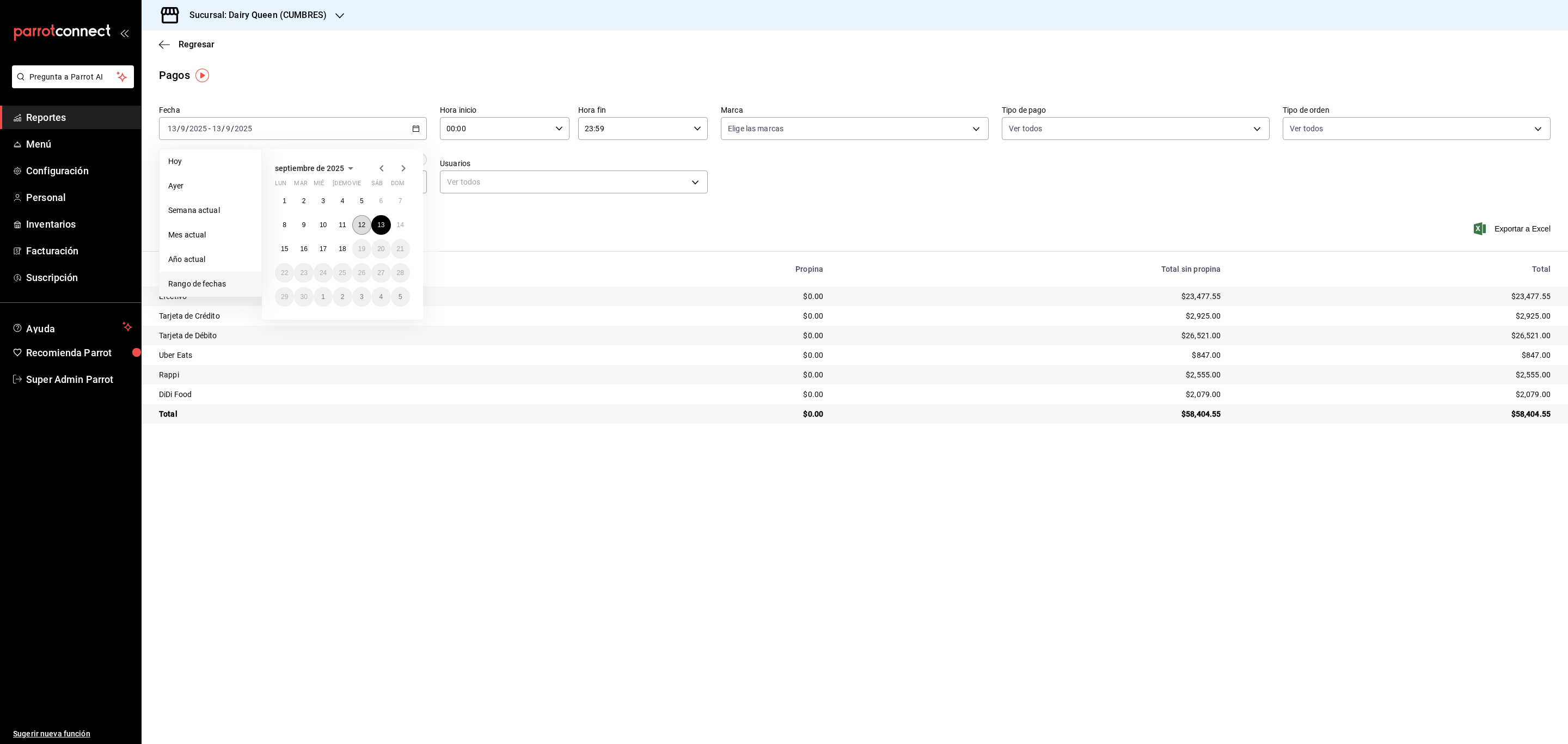
click at [366, 217] on button "12" at bounding box center [362, 225] width 19 height 19
click at [320, 132] on div "[DATE] [DATE] - [DATE] [DATE]" at bounding box center [293, 128] width 268 height 23
click at [340, 219] on button "11" at bounding box center [342, 225] width 19 height 19
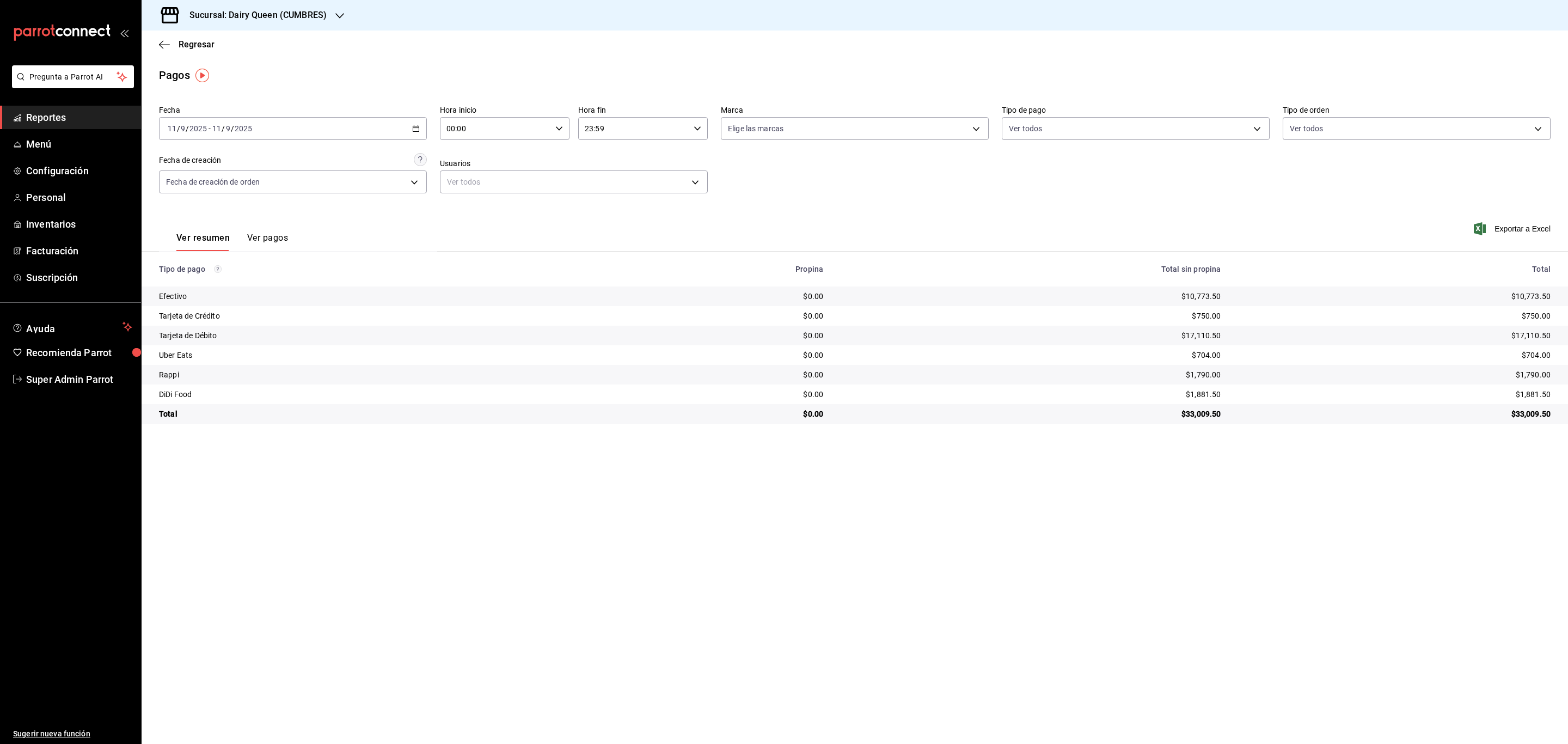
click at [409, 131] on div "[DATE] [DATE] - [DATE] [DATE]" at bounding box center [293, 128] width 268 height 23
click at [319, 220] on button "10" at bounding box center [323, 225] width 19 height 19
click at [332, 132] on div "[DATE] [DATE] - [DATE] [DATE]" at bounding box center [293, 128] width 268 height 23
click at [309, 225] on button "9" at bounding box center [303, 225] width 19 height 19
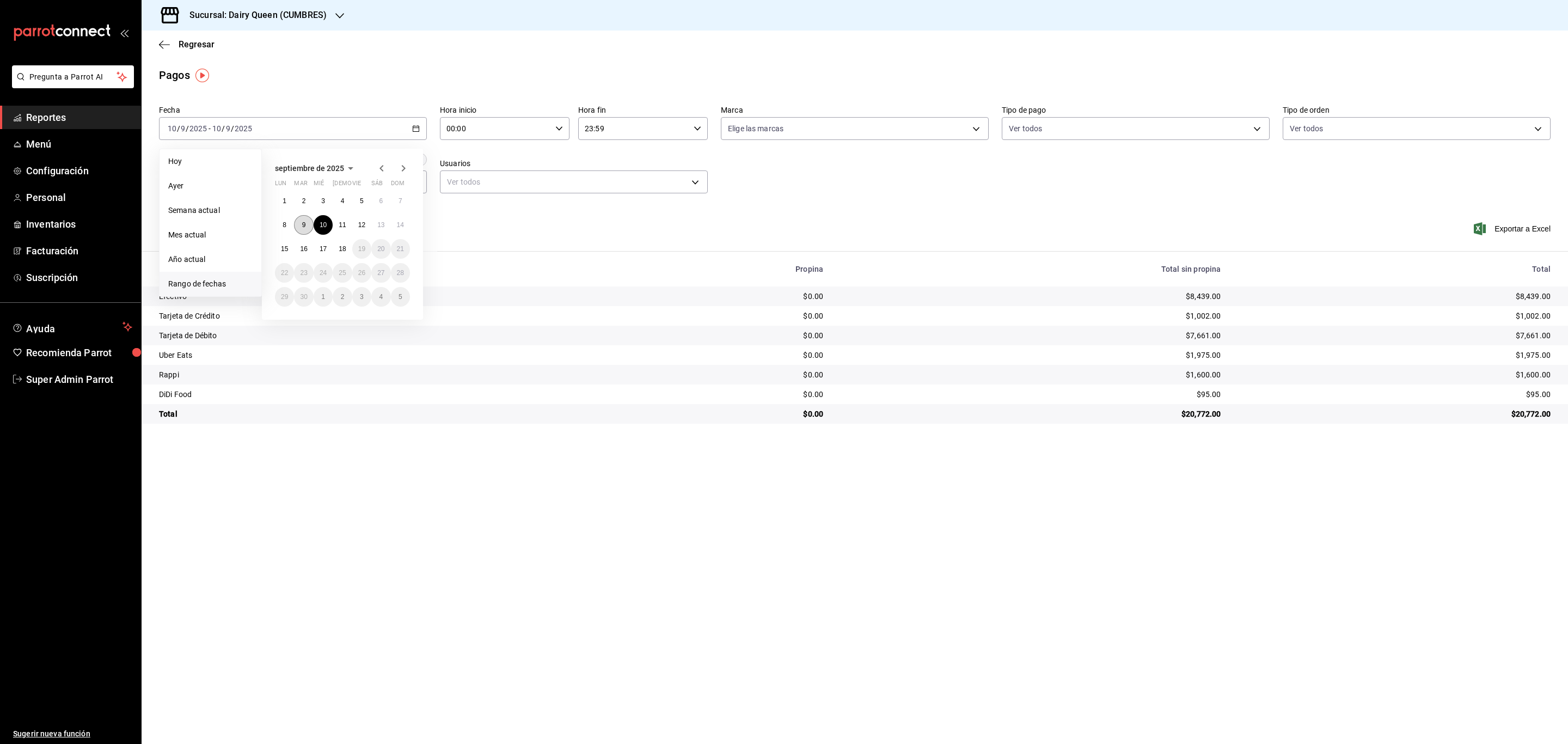
click at [309, 225] on button "9" at bounding box center [303, 225] width 19 height 19
click at [284, 133] on div "[DATE] [DATE] - [DATE] [DATE]" at bounding box center [293, 128] width 268 height 23
click at [287, 225] on button "8" at bounding box center [284, 225] width 19 height 19
click at [425, 132] on div "[DATE] [DATE] - [DATE] [DATE]" at bounding box center [293, 128] width 268 height 23
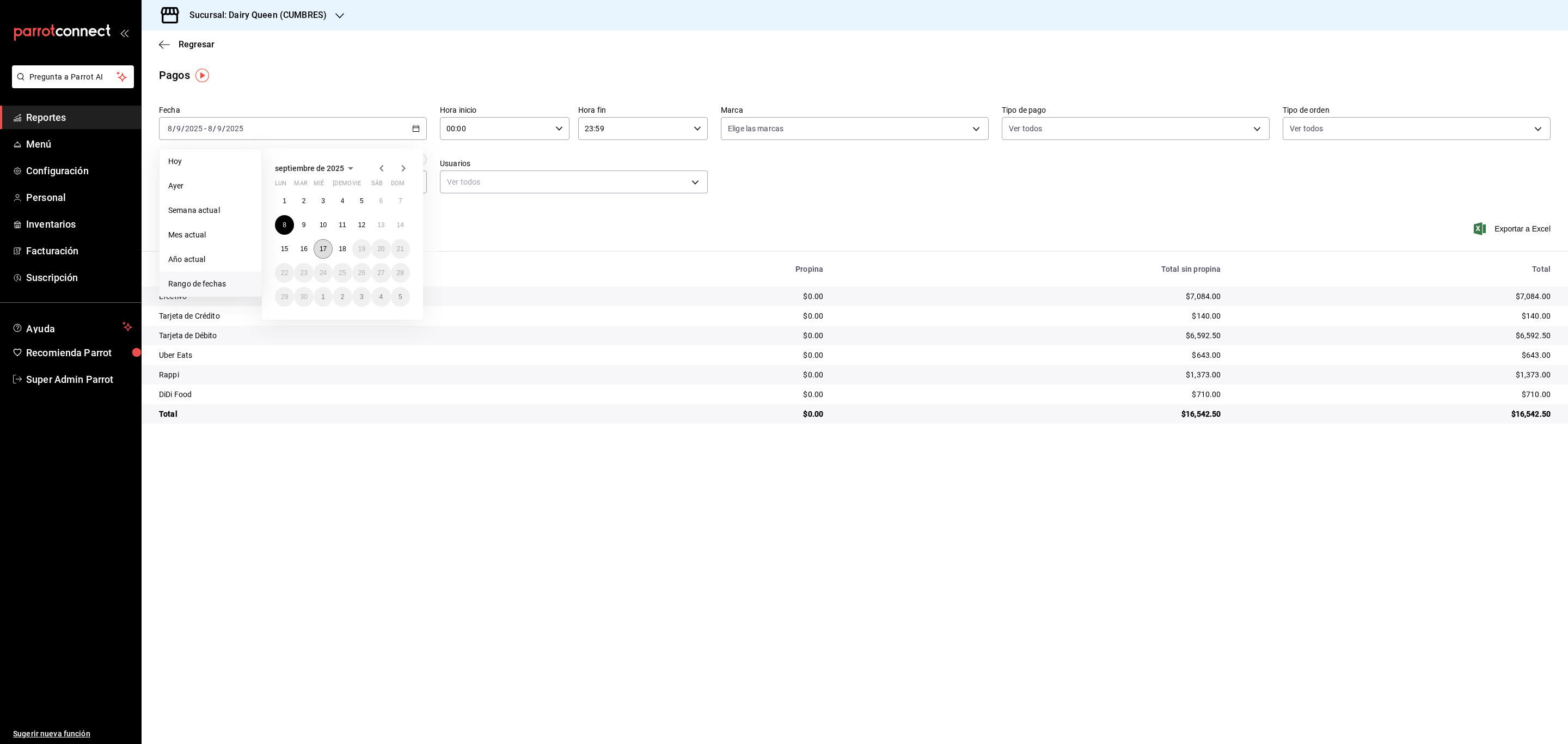
click at [330, 245] on button "17" at bounding box center [323, 249] width 19 height 19
click at [345, 132] on div "[DATE] [DATE] - [DATE] [DATE]" at bounding box center [293, 128] width 268 height 23
click at [278, 200] on button "1" at bounding box center [284, 201] width 19 height 19
click at [328, 250] on button "17" at bounding box center [323, 249] width 19 height 19
